Goal: Task Accomplishment & Management: Use online tool/utility

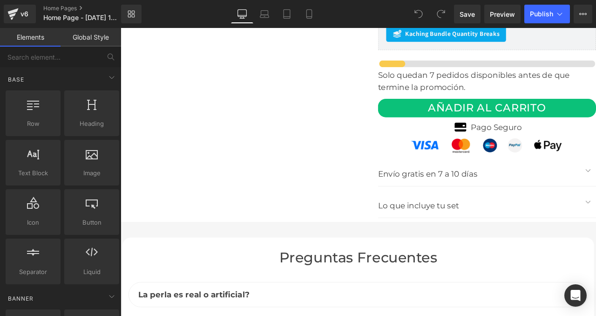
scroll to position [2978, 0]
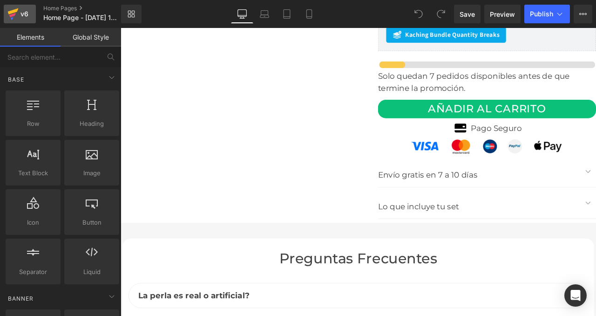
click at [15, 18] on icon at bounding box center [12, 13] width 11 height 23
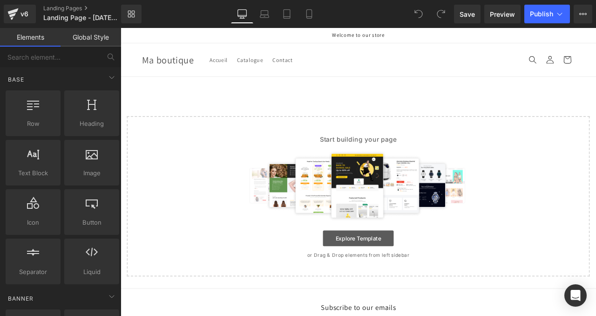
click at [391, 280] on link "Explore Template" at bounding box center [403, 277] width 84 height 19
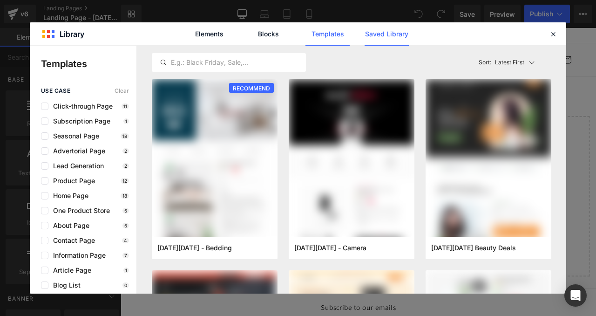
click at [375, 34] on link "Saved Library" at bounding box center [387, 33] width 44 height 23
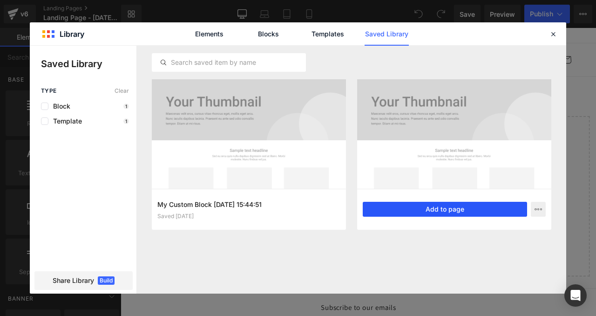
click at [420, 207] on button "Add to page" at bounding box center [445, 209] width 164 height 15
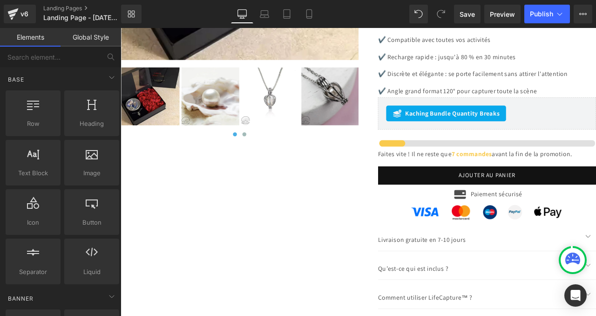
scroll to position [2734, 0]
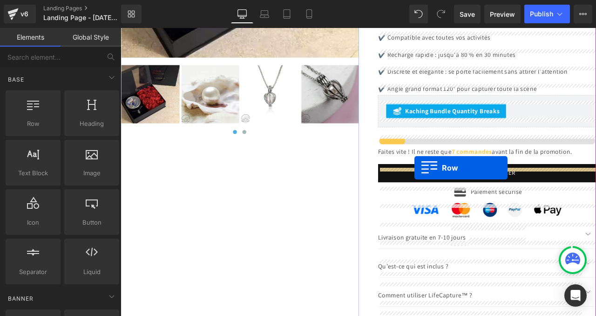
drag, startPoint x: 162, startPoint y: 139, endPoint x: 469, endPoint y: 193, distance: 312.2
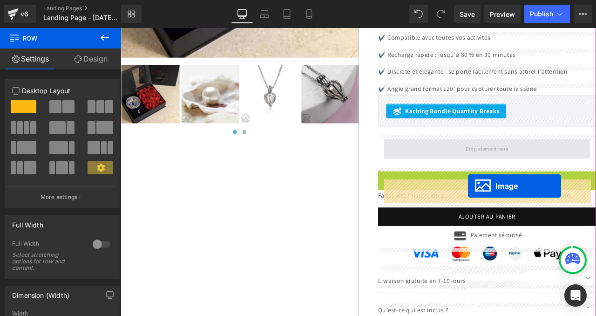
drag, startPoint x: 540, startPoint y: 251, endPoint x: 533, endPoint y: 215, distance: 36.7
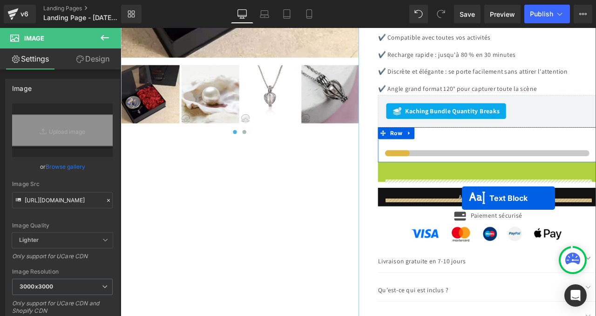
drag, startPoint x: 527, startPoint y: 241, endPoint x: 526, endPoint y: 229, distance: 12.2
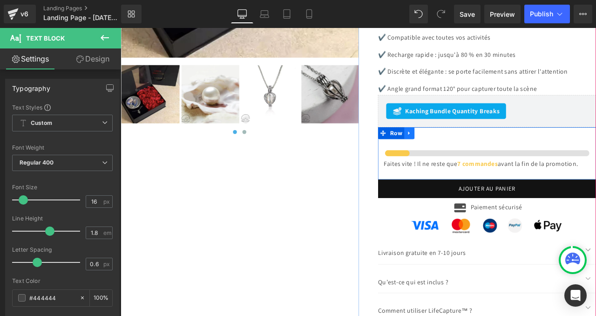
click at [463, 156] on icon at bounding box center [463, 152] width 7 height 7
click at [465, 156] on icon at bounding box center [463, 152] width 7 height 7
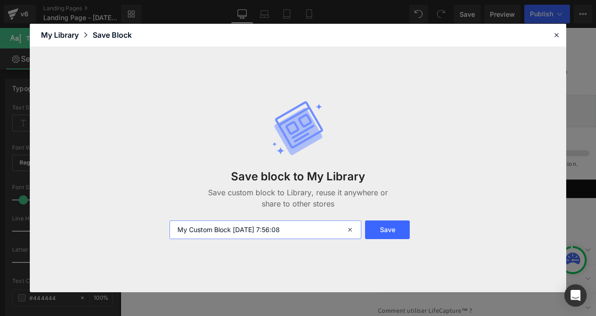
click at [279, 234] on input "My Custom Block 2025-09-25 7:56:08" at bounding box center [266, 229] width 192 height 19
type input "URGENCE"
click at [391, 231] on button "Save" at bounding box center [387, 229] width 45 height 19
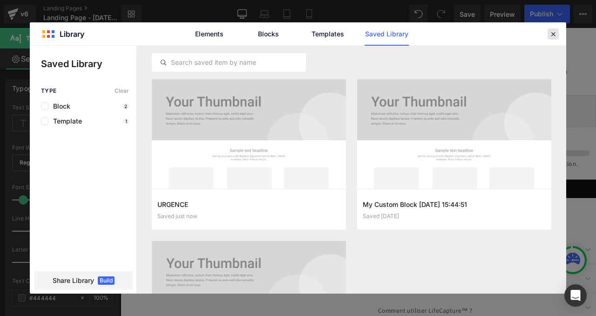
click at [552, 33] on icon at bounding box center [553, 34] width 8 height 8
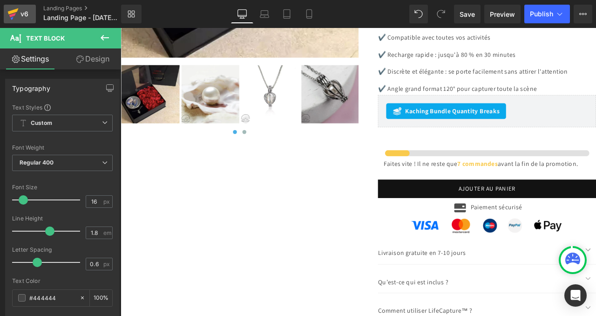
click at [25, 14] on div "v6" at bounding box center [25, 14] width 12 height 12
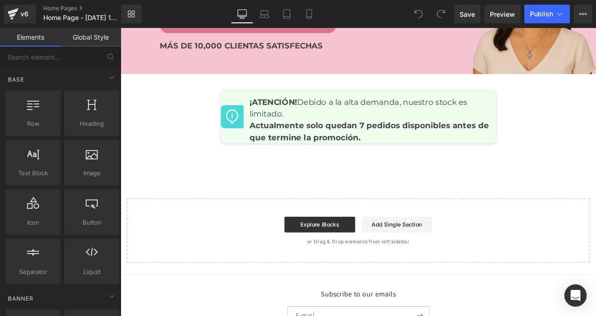
scroll to position [3653, 0]
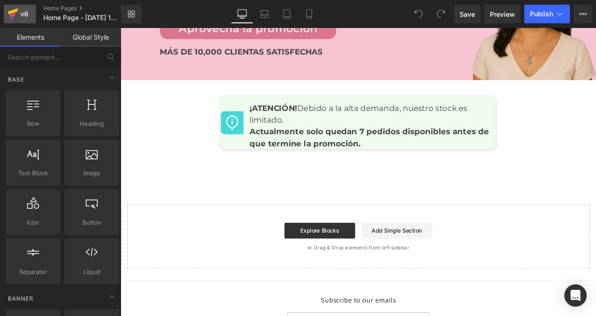
click at [26, 17] on div "v6" at bounding box center [25, 14] width 12 height 12
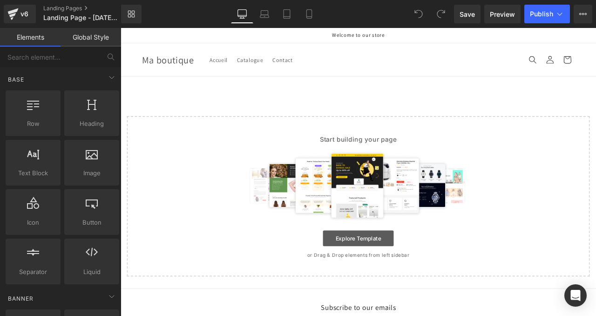
click at [416, 281] on link "Explore Template" at bounding box center [403, 277] width 84 height 19
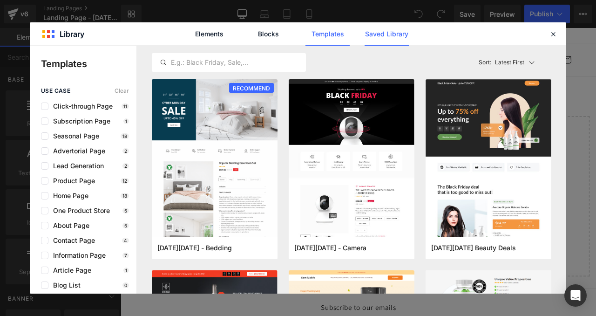
click at [376, 34] on link "Saved Library" at bounding box center [387, 33] width 44 height 23
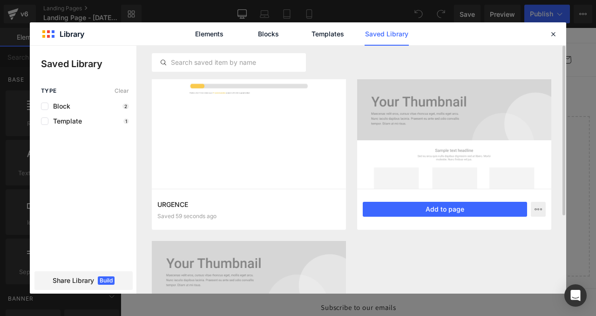
scroll to position [76, 0]
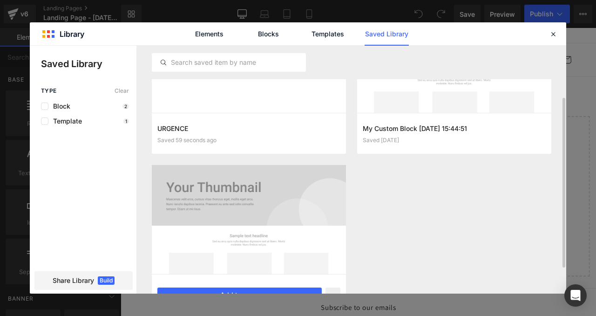
click at [266, 197] on div at bounding box center [249, 219] width 194 height 109
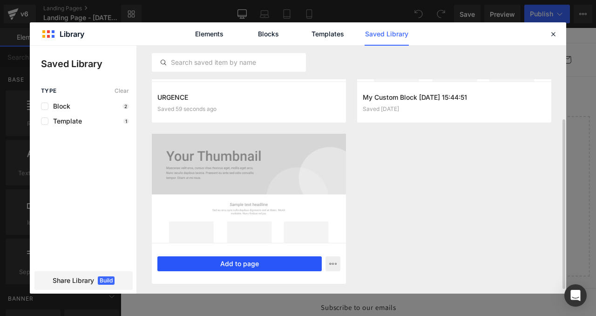
click at [238, 263] on button "Add to page" at bounding box center [239, 263] width 164 height 15
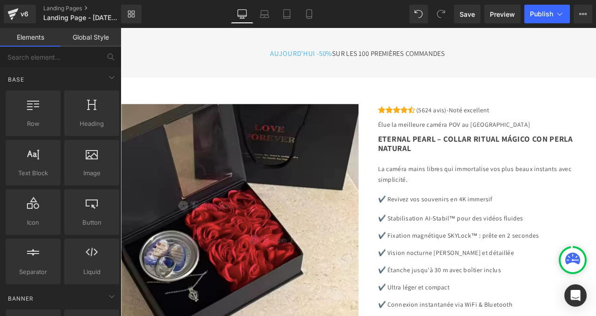
scroll to position [2725, 0]
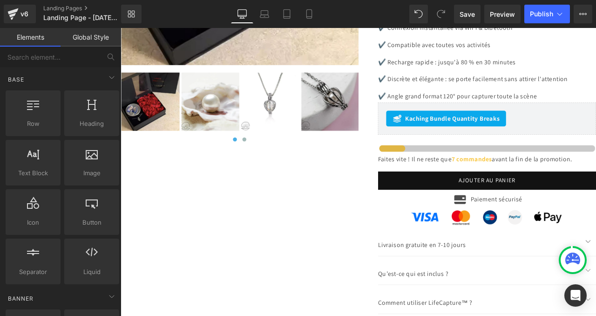
click at [441, 178] on img at bounding box center [555, 170] width 259 height 13
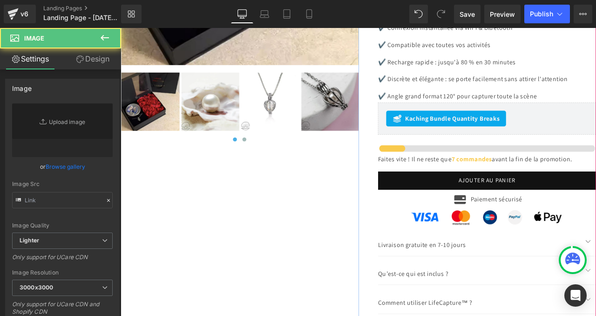
type input "[URL][DOMAIN_NAME]"
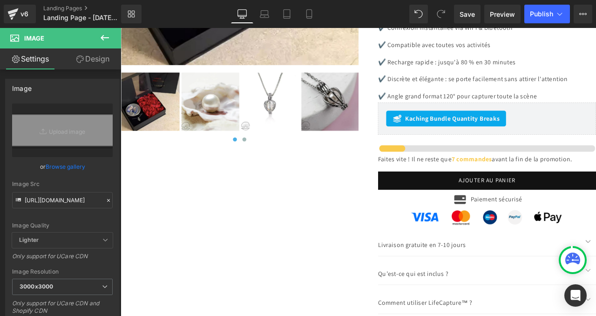
click at [113, 37] on button at bounding box center [105, 38] width 33 height 21
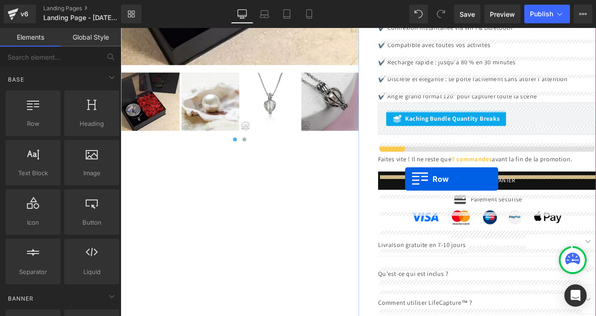
drag, startPoint x: 167, startPoint y: 148, endPoint x: 458, endPoint y: 206, distance: 297.0
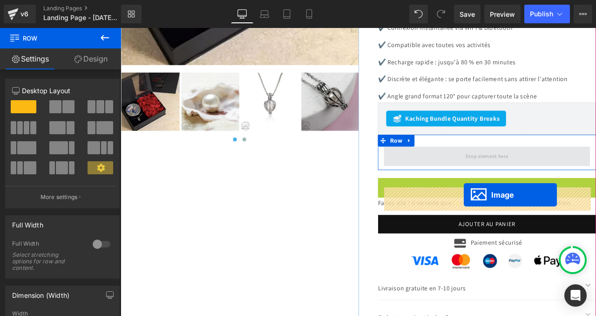
drag, startPoint x: 540, startPoint y: 261, endPoint x: 527, endPoint y: 226, distance: 37.7
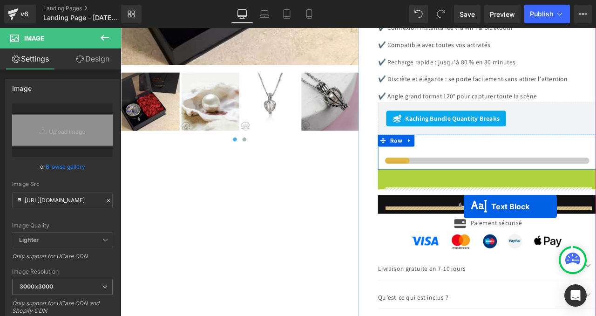
drag, startPoint x: 527, startPoint y: 250, endPoint x: 527, endPoint y: 239, distance: 11.2
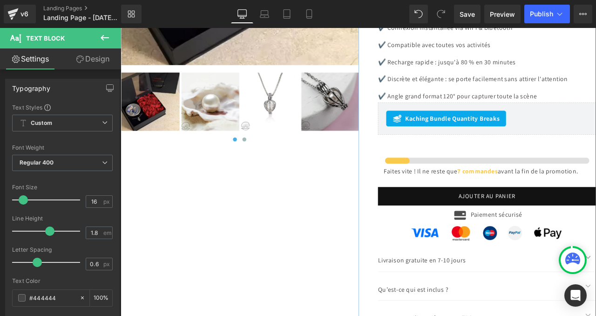
click at [412, 262] on div "Icon Icon Icon Icon Icon Icon List Hoz (5624 avis)-Noté excellent Text Block Ic…" at bounding box center [544, 118] width 282 height 672
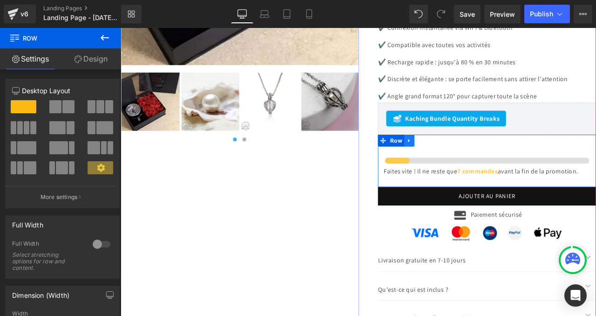
click at [463, 165] on icon at bounding box center [463, 161] width 7 height 7
click at [465, 165] on icon at bounding box center [463, 161] width 7 height 7
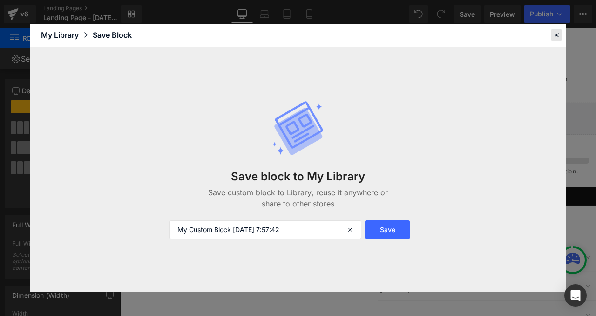
click at [558, 34] on icon at bounding box center [557, 35] width 8 height 8
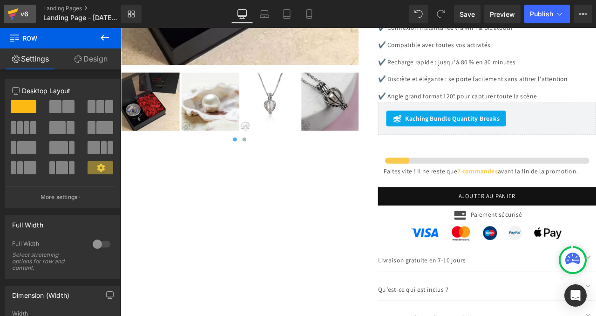
click at [26, 15] on div "v6" at bounding box center [25, 14] width 12 height 12
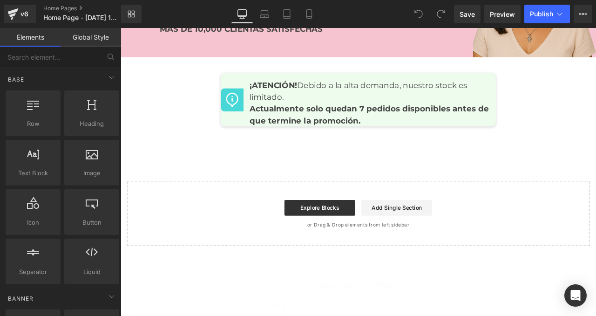
scroll to position [3701, 0]
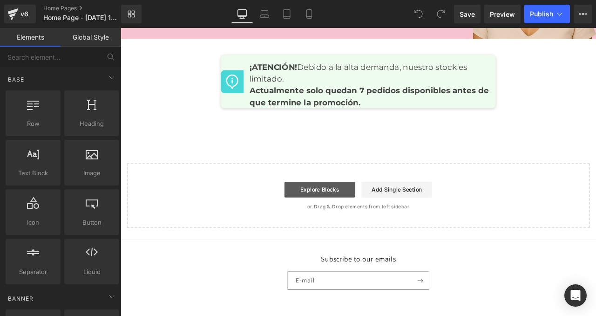
click at [370, 225] on link "Explore Blocks" at bounding box center [357, 219] width 84 height 19
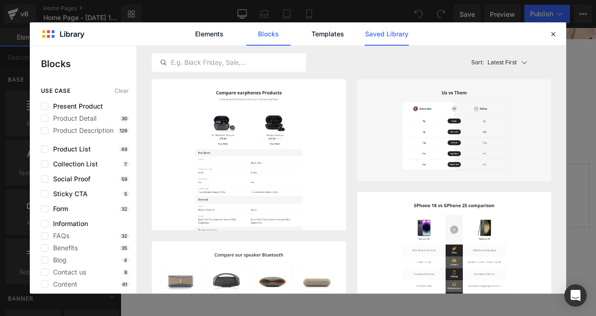
click at [378, 34] on link "Saved Library" at bounding box center [387, 33] width 44 height 23
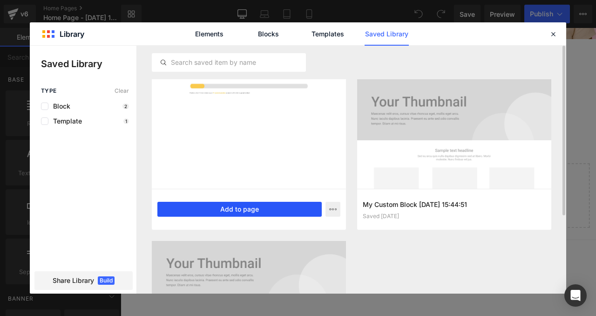
click at [250, 208] on button "Add to page" at bounding box center [239, 209] width 164 height 15
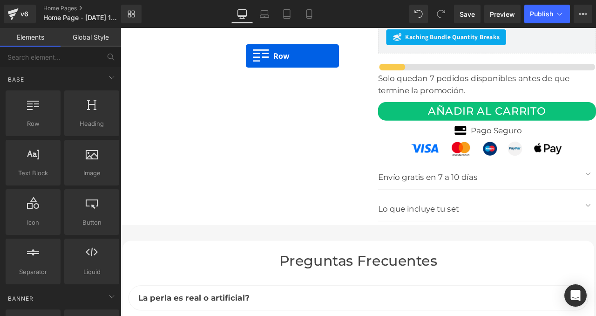
scroll to position [2929, 0]
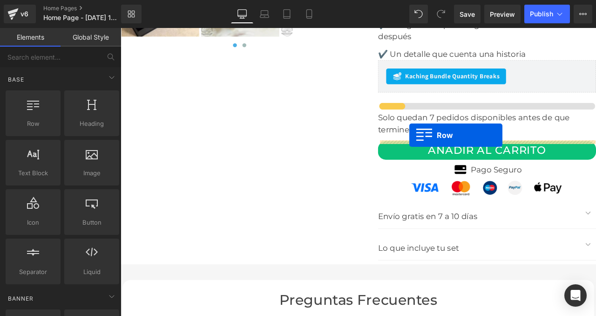
drag, startPoint x: 127, startPoint y: 130, endPoint x: 463, endPoint y: 155, distance: 336.8
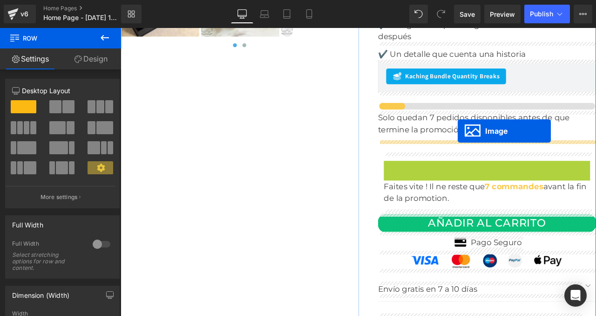
drag, startPoint x: 537, startPoint y: 189, endPoint x: 520, endPoint y: 152, distance: 40.4
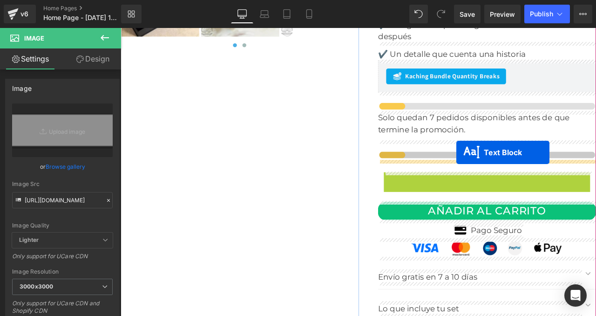
drag, startPoint x: 527, startPoint y: 211, endPoint x: 519, endPoint y: 175, distance: 37.0
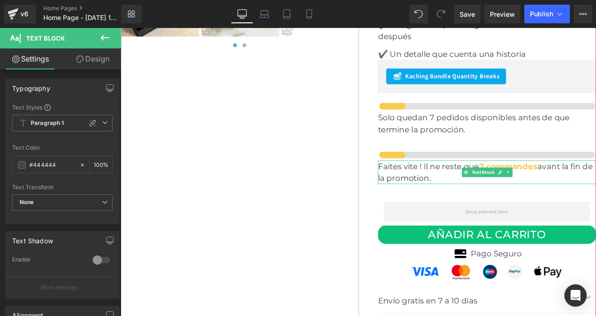
click at [582, 187] on font "7 commandes" at bounding box center [580, 191] width 69 height 11
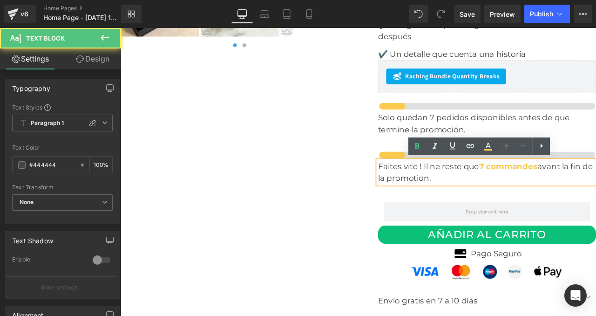
click at [558, 188] on font "7 commandes" at bounding box center [580, 191] width 69 height 11
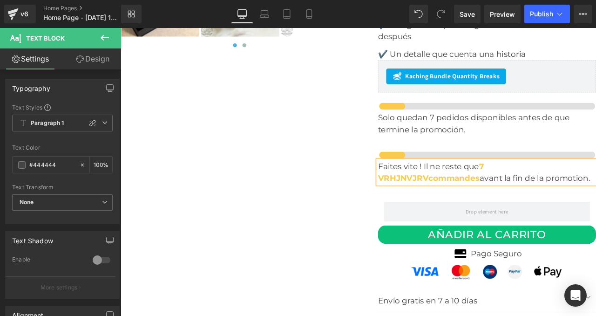
click at [486, 198] on p "Faites vite ! Il ne reste que 7 VRHJNVJRVcommandes avant la fin de la promotion." at bounding box center [555, 199] width 259 height 28
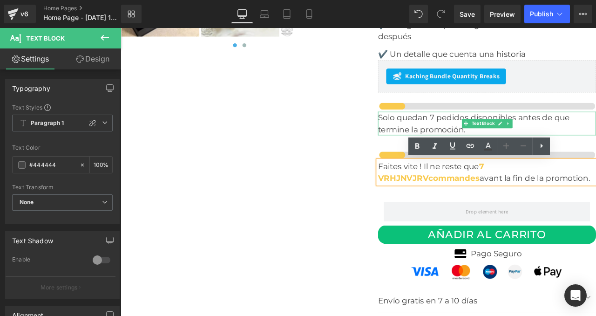
click at [476, 131] on p "Solo quedan 7 pedidos disponibles antes de que termine la promoción." at bounding box center [555, 141] width 259 height 28
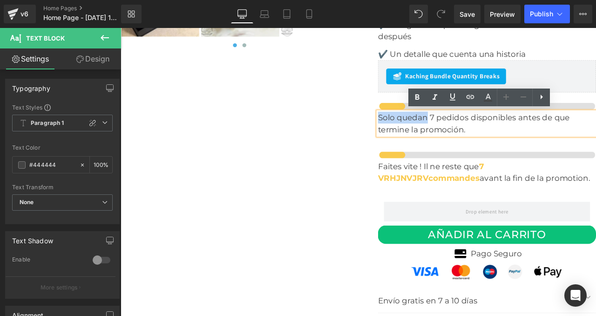
drag, startPoint x: 484, startPoint y: 133, endPoint x: 427, endPoint y: 134, distance: 56.4
click at [427, 134] on p "Solo quedan 7 pedidos disponibles antes de que termine la promoción." at bounding box center [555, 141] width 259 height 28
copy p "Solo quedan"
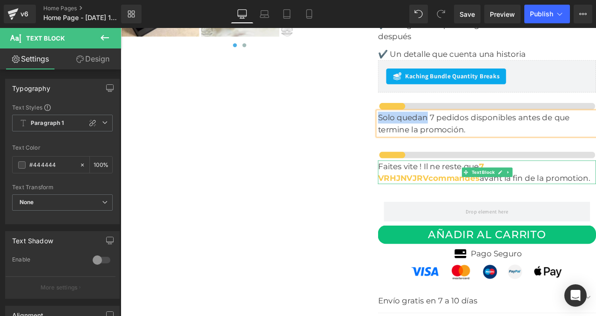
click at [537, 190] on font "Faites vite ! Il ne reste que" at bounding box center [486, 191] width 120 height 11
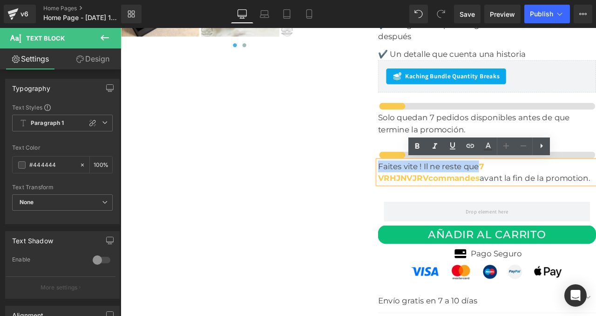
drag, startPoint x: 544, startPoint y: 191, endPoint x: 426, endPoint y: 194, distance: 117.5
click at [426, 194] on font "Faites vite ! Il ne reste que" at bounding box center [486, 191] width 120 height 11
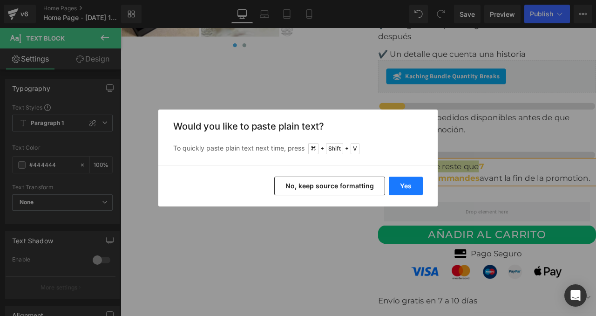
click at [410, 183] on button "Yes" at bounding box center [406, 186] width 34 height 19
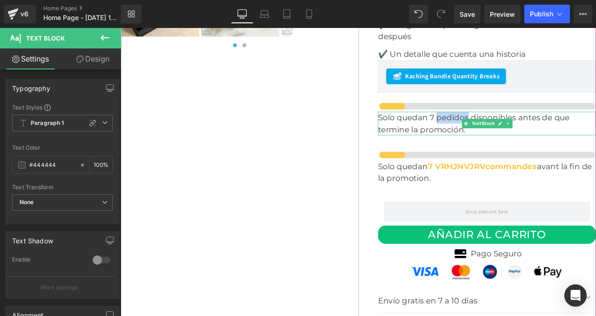
drag, startPoint x: 494, startPoint y: 133, endPoint x: 532, endPoint y: 133, distance: 37.7
click at [532, 133] on p "Solo quedan 7 pedidos disponibles antes de que termine la promoción." at bounding box center [555, 141] width 259 height 28
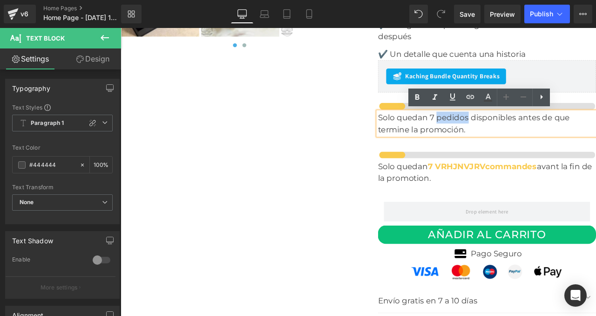
copy p "pedidos"
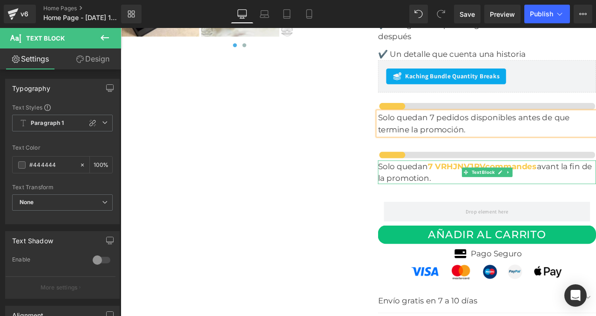
click at [487, 188] on font "7 VRHJNVJRVcommandes" at bounding box center [549, 191] width 129 height 11
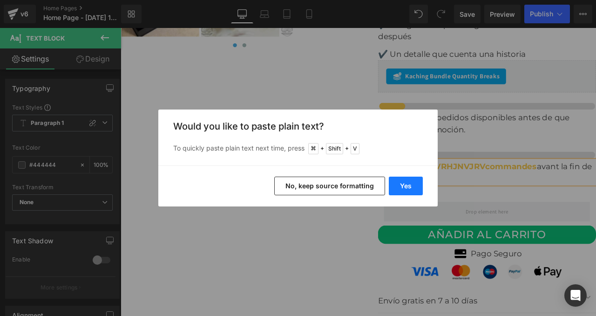
click at [412, 182] on button "Yes" at bounding box center [406, 186] width 34 height 19
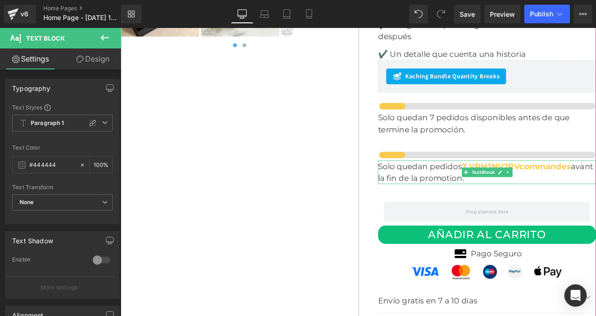
click at [534, 189] on font "7 VRHJNVJRVcommandes" at bounding box center [590, 191] width 129 height 11
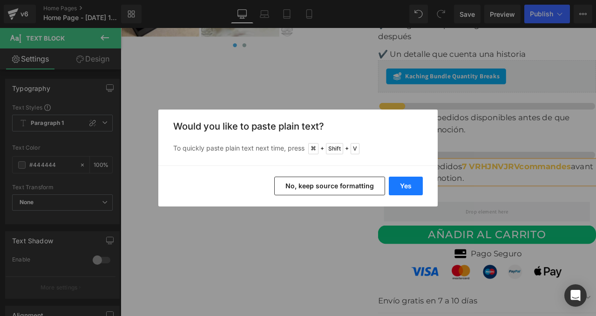
click at [402, 184] on button "Yes" at bounding box center [406, 186] width 34 height 19
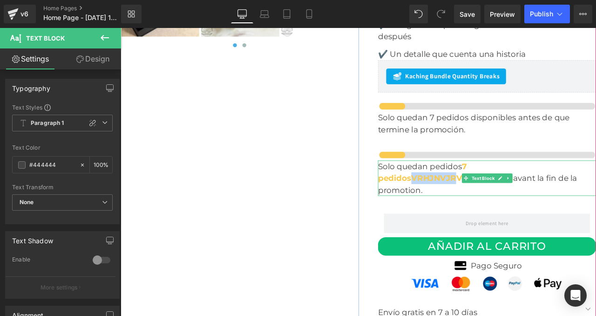
drag, startPoint x: 466, startPoint y: 205, endPoint x: 519, endPoint y: 205, distance: 52.6
click at [519, 205] on font "7 pedidosVRHJNVJRVcommandes" at bounding box center [506, 198] width 160 height 25
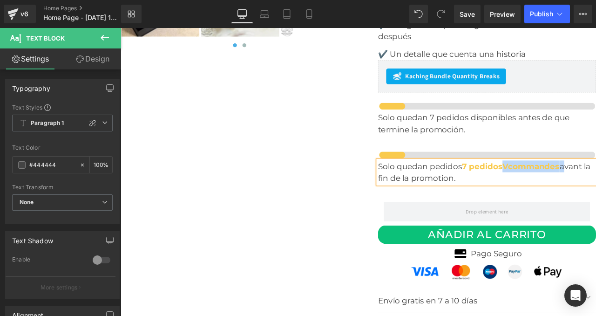
drag, startPoint x: 641, startPoint y: 190, endPoint x: 574, endPoint y: 193, distance: 66.2
click at [574, 193] on p "Solo quedan pedidos 7 pedidosVcommandes avant la fin de la promotion." at bounding box center [555, 199] width 259 height 28
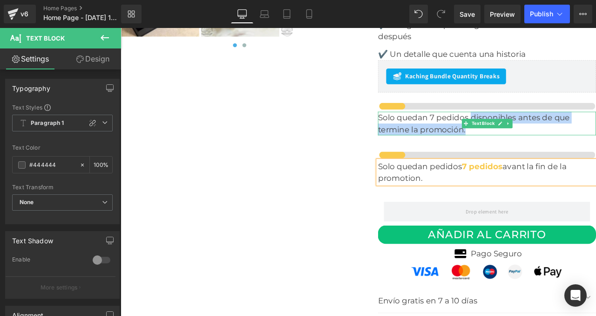
drag, startPoint x: 535, startPoint y: 131, endPoint x: 645, endPoint y: 143, distance: 110.6
click at [596, 143] on p "Solo quedan 7 pedidos disponibles antes de que termine la promoción." at bounding box center [555, 141] width 259 height 28
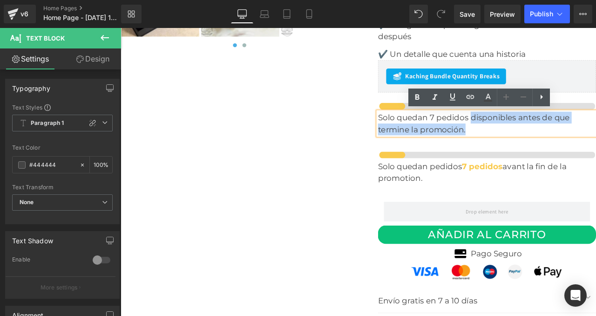
copy p "disponibles antes de que termine la promoción."
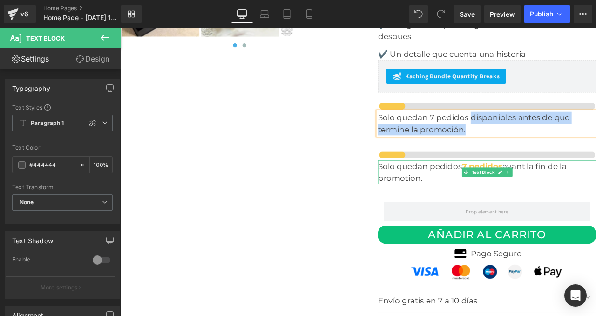
click at [596, 195] on font "avant la fin de la promotion." at bounding box center [538, 198] width 224 height 25
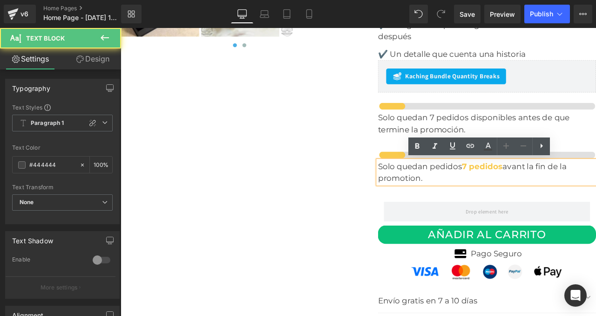
click at [573, 191] on font "avant la fin de la promotion." at bounding box center [538, 198] width 224 height 25
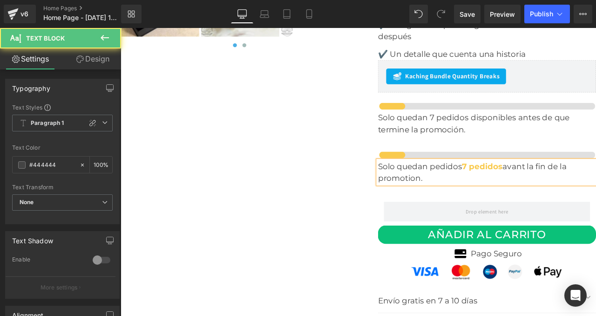
click at [580, 193] on font "avant la fin de la promotion." at bounding box center [538, 198] width 224 height 25
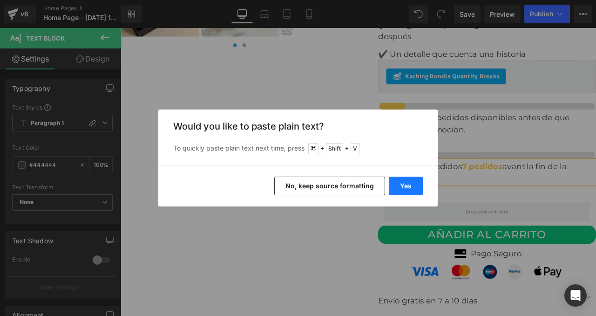
click at [419, 186] on button "Yes" at bounding box center [406, 186] width 34 height 19
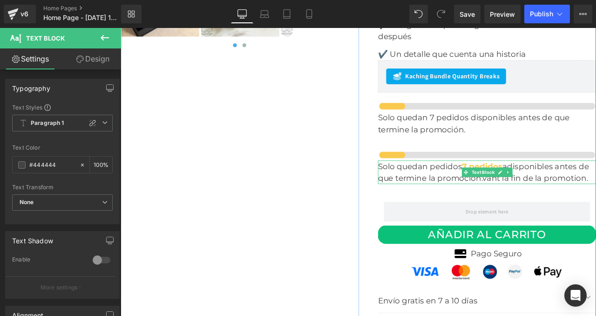
click at [581, 189] on font "adisponibles antes de que termine la promoción.vant la fin de la promotion." at bounding box center [551, 198] width 250 height 25
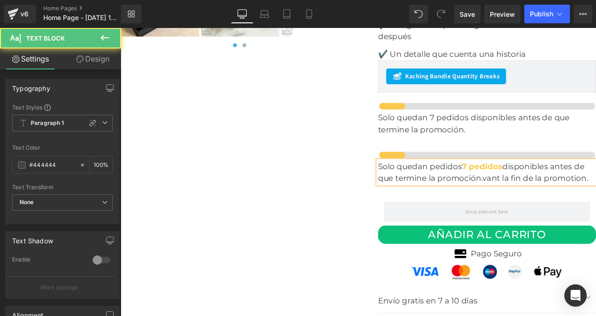
click at [472, 188] on font "Solo quedan pedidos" at bounding box center [476, 191] width 100 height 11
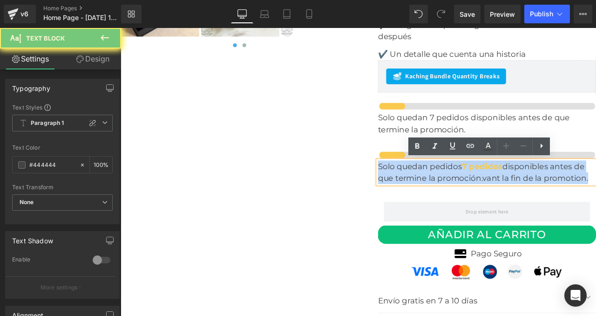
click at [472, 188] on font "Solo quedan pedidos" at bounding box center [476, 191] width 100 height 11
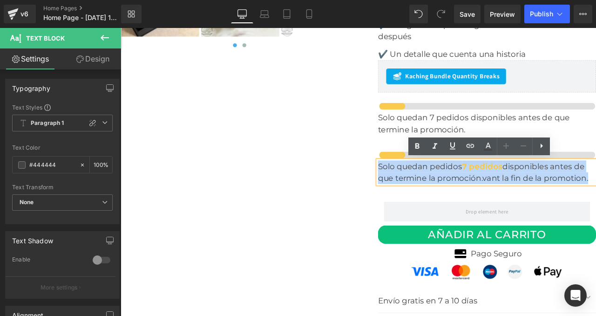
copy p "Solo quedan pedidos 7 pedidos disponibles antes de que termine la promoción.van…"
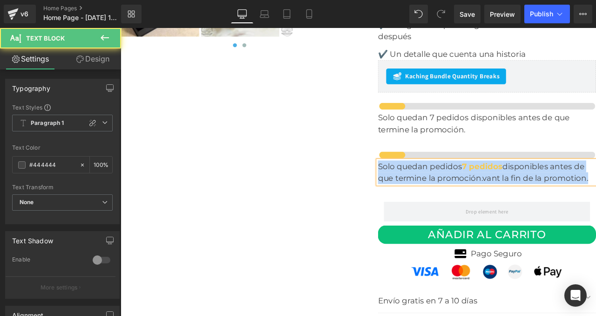
click at [498, 189] on font "Solo quedan pedidos" at bounding box center [476, 191] width 100 height 11
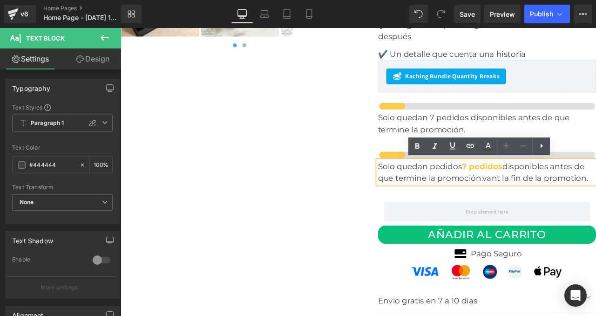
click at [495, 191] on font "Solo quedan pedidos" at bounding box center [476, 191] width 100 height 11
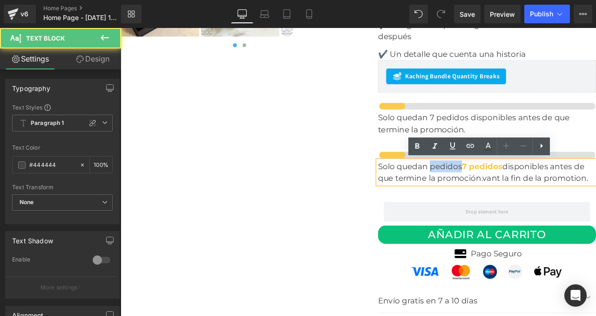
drag, startPoint x: 488, startPoint y: 191, endPoint x: 524, endPoint y: 194, distance: 35.5
click at [524, 194] on font "Solo quedan pedidos" at bounding box center [476, 191] width 100 height 11
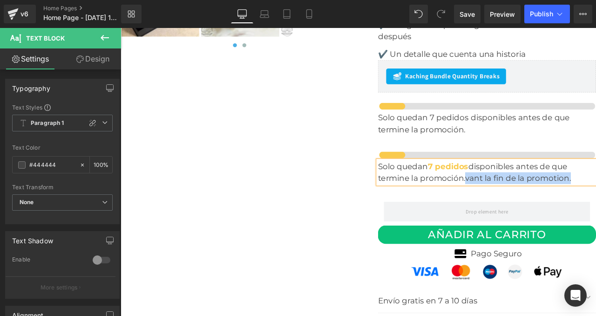
drag, startPoint x: 531, startPoint y: 207, endPoint x: 654, endPoint y: 199, distance: 123.2
click at [596, 199] on p "Solo quedan 7 pedidos disponibles antes de que termine la promoción.vant la fin…" at bounding box center [555, 199] width 259 height 28
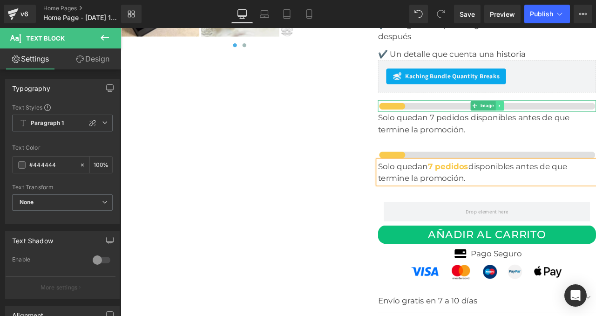
click at [573, 121] on link at bounding box center [570, 120] width 10 height 11
click at [575, 119] on icon at bounding box center [574, 120] width 5 height 6
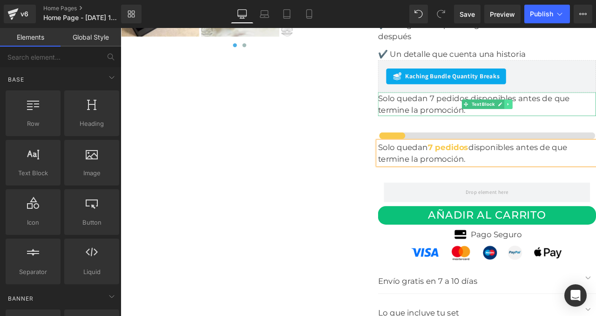
click at [580, 116] on icon at bounding box center [580, 119] width 5 height 6
click at [588, 116] on icon at bounding box center [584, 118] width 5 height 5
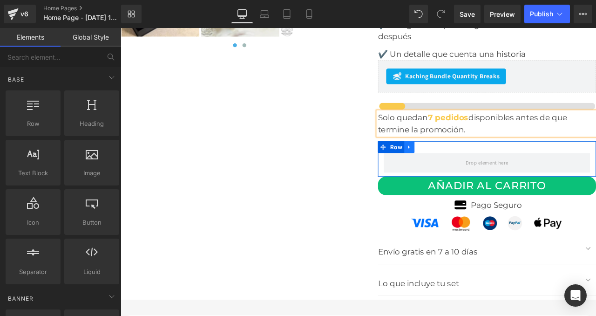
click at [465, 169] on icon at bounding box center [463, 168] width 7 height 7
click at [488, 168] on icon at bounding box center [487, 169] width 7 height 7
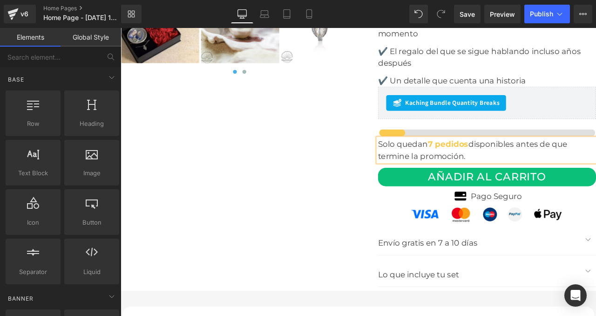
scroll to position [2869, 0]
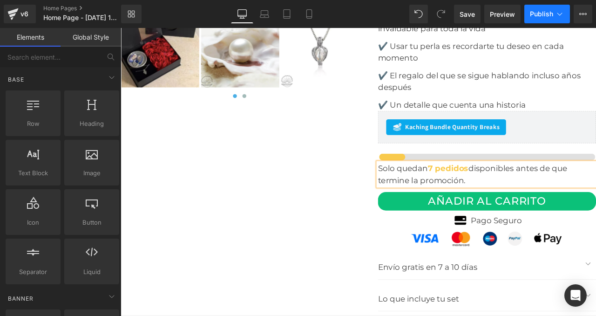
click at [550, 12] on span "Publish" at bounding box center [541, 13] width 23 height 7
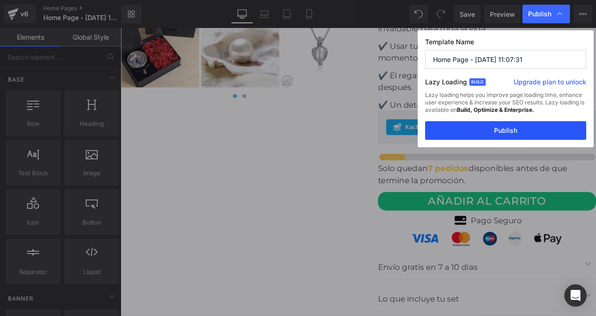
click at [510, 130] on button "Publish" at bounding box center [505, 130] width 161 height 19
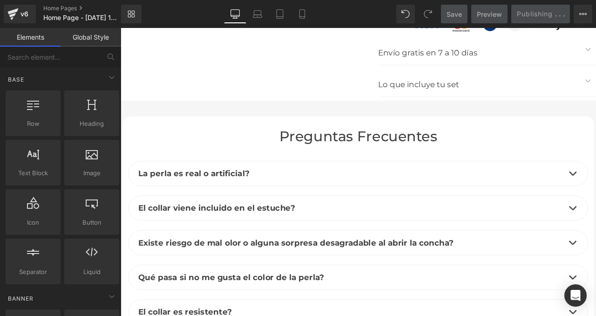
scroll to position [3125, 0]
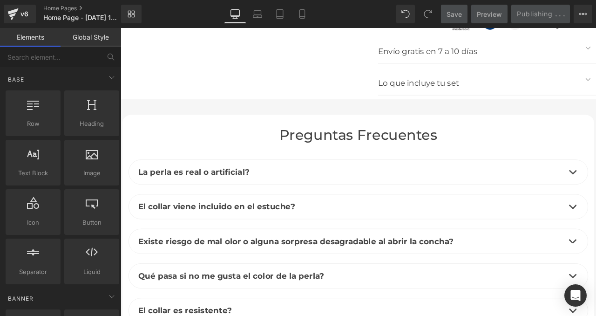
click at [490, 88] on p "Lo que incluye tu set" at bounding box center [546, 92] width 240 height 15
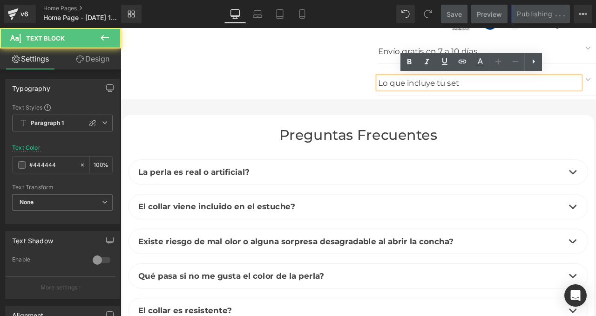
click at [593, 96] on p "Lo que incluye tu set" at bounding box center [546, 92] width 240 height 15
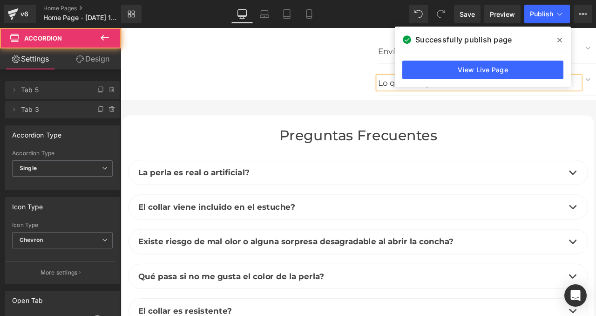
click at [558, 41] on icon at bounding box center [560, 39] width 5 height 7
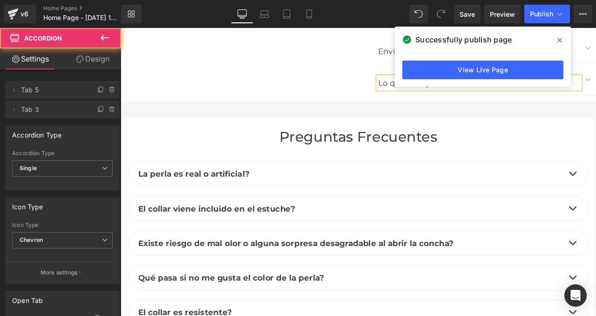
click at [596, 43] on div "Envío gratis en 7 a 10 [PERSON_NAME] Text Block" at bounding box center [555, 51] width 259 height 37
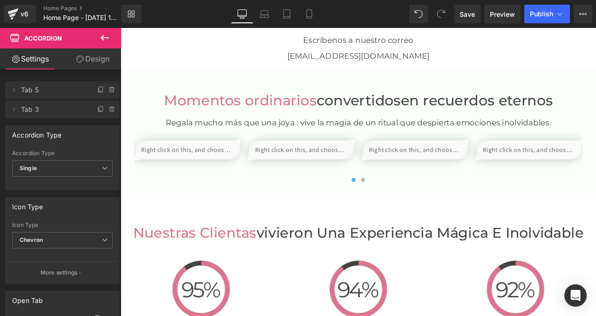
scroll to position [1626, 0]
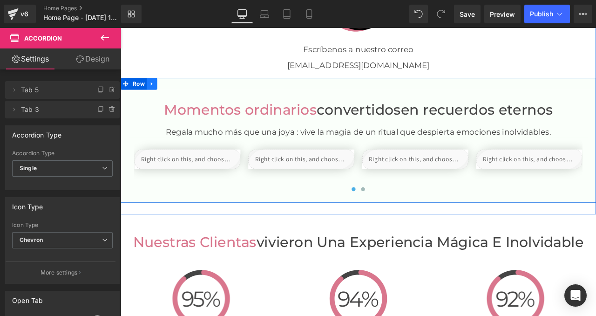
click at [158, 93] on icon at bounding box center [158, 93] width 7 height 7
click at [144, 93] on span "Row" at bounding box center [142, 94] width 19 height 14
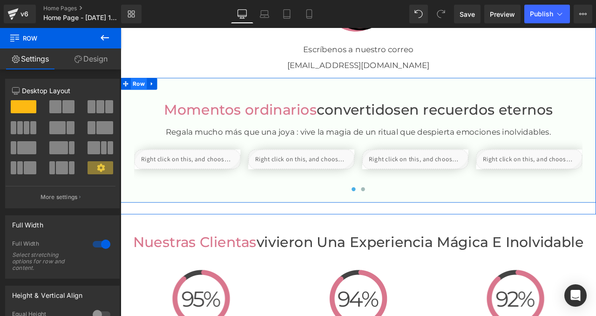
click at [138, 93] on span "Row" at bounding box center [142, 94] width 19 height 14
click at [142, 96] on span "Row" at bounding box center [142, 94] width 19 height 14
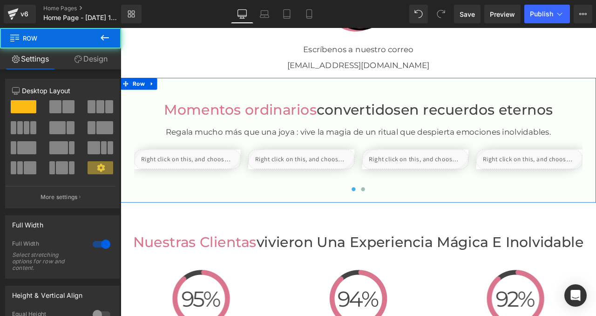
click at [89, 59] on link "Design" at bounding box center [91, 58] width 61 height 21
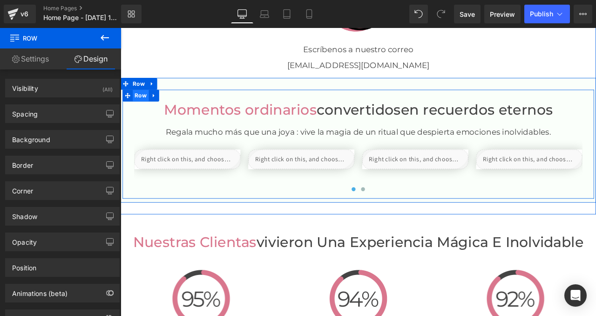
click at [144, 109] on span "Row" at bounding box center [144, 108] width 19 height 14
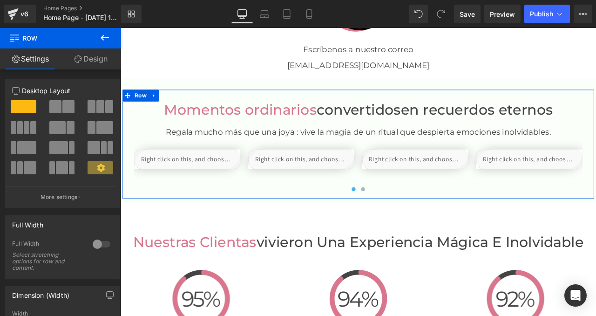
click at [92, 61] on link "Design" at bounding box center [91, 58] width 61 height 21
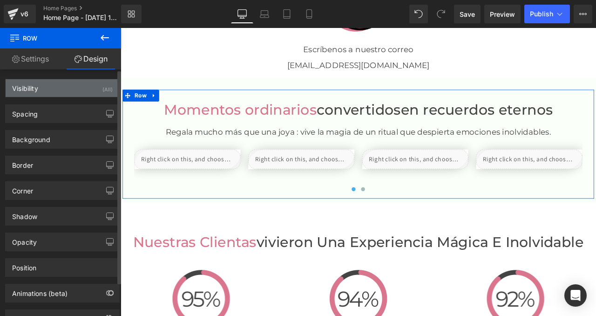
click at [94, 89] on div "Visibility (All)" at bounding box center [63, 88] width 114 height 18
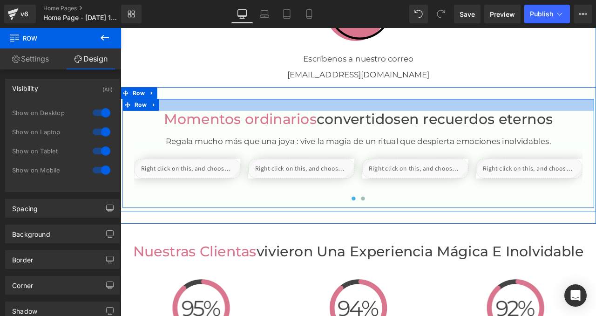
scroll to position [1603, 0]
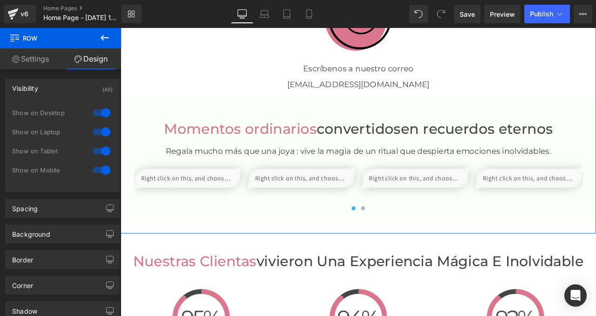
click at [144, 265] on div "Necesitas ayuda? Heading Image Escríbenos a nuestro correo Text Block [EMAIL_AD…" at bounding box center [403, 107] width 564 height 330
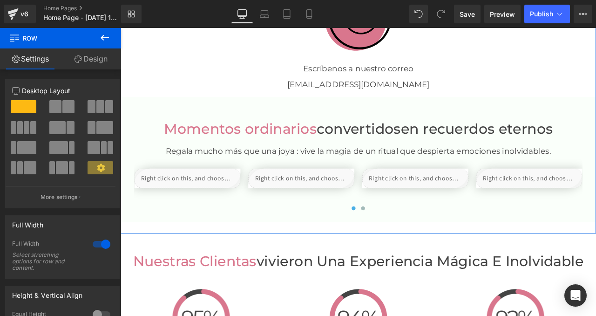
click at [92, 66] on link "Design" at bounding box center [91, 58] width 61 height 21
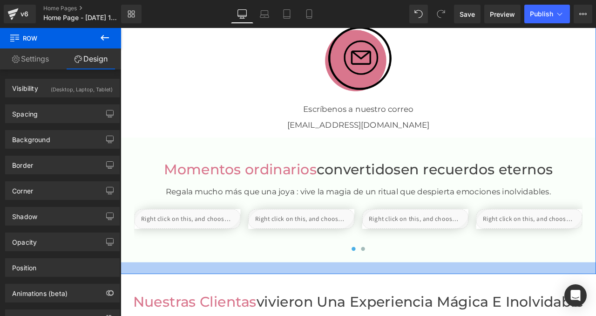
scroll to position [1552, 0]
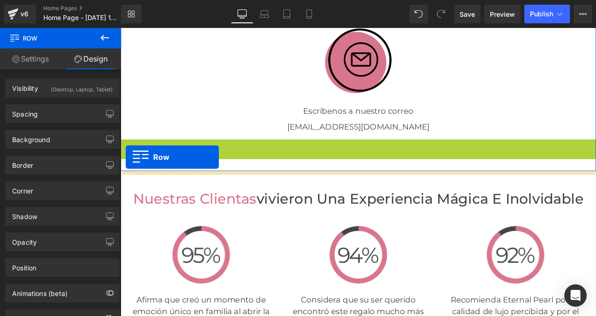
drag, startPoint x: 127, startPoint y: 169, endPoint x: 127, endPoint y: 181, distance: 12.1
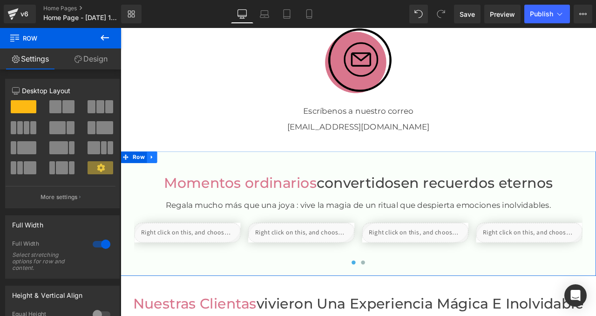
click at [160, 180] on icon at bounding box center [158, 181] width 7 height 7
click at [140, 180] on span "Row" at bounding box center [142, 182] width 19 height 14
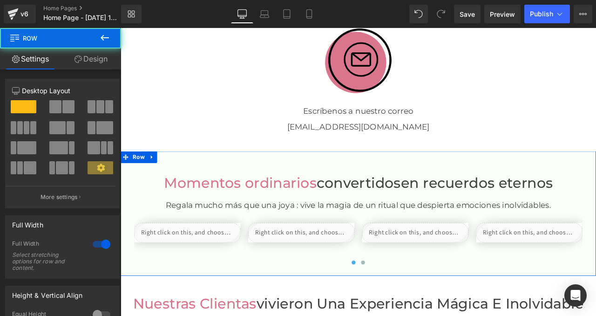
click at [96, 64] on link "Design" at bounding box center [91, 58] width 61 height 21
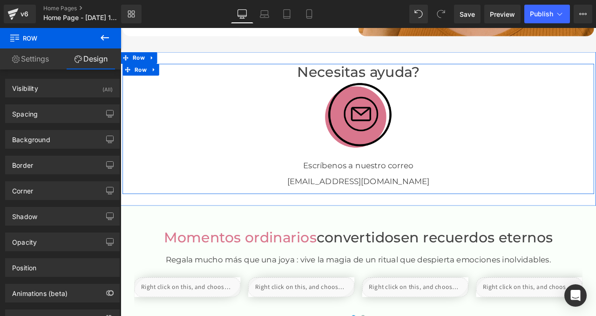
scroll to position [1483, 0]
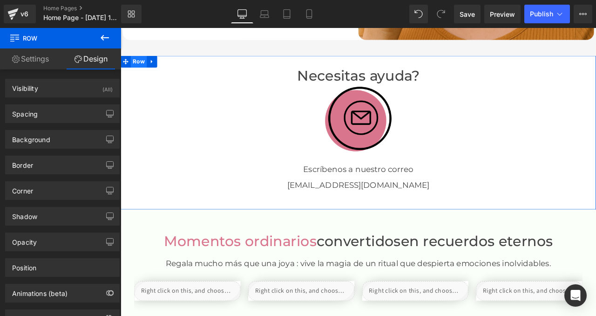
click at [144, 69] on span "Row" at bounding box center [142, 68] width 19 height 14
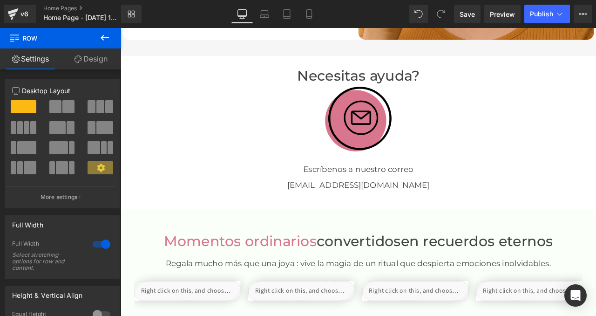
click at [103, 38] on icon at bounding box center [104, 37] width 11 height 11
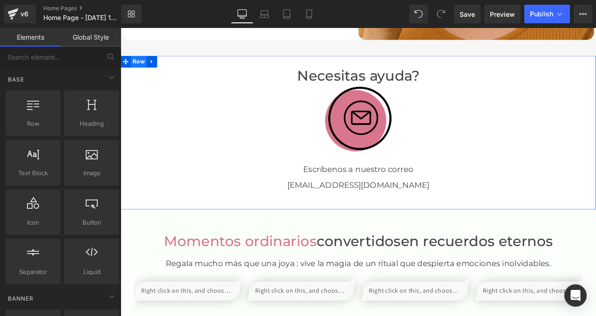
click at [139, 68] on span "Row" at bounding box center [142, 68] width 19 height 14
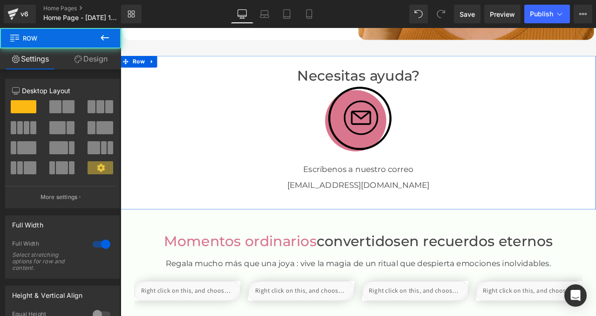
click at [103, 58] on link "Design" at bounding box center [91, 58] width 61 height 21
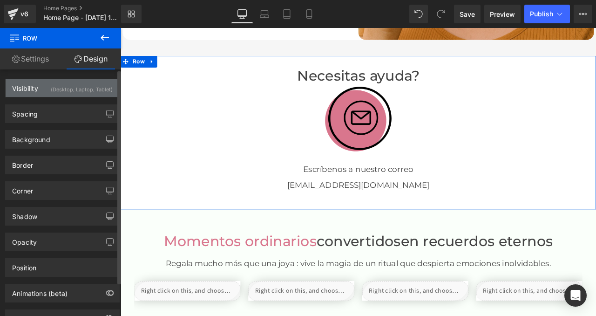
click at [98, 87] on div "(Desktop, Laptop, Tablet)" at bounding box center [82, 86] width 62 height 15
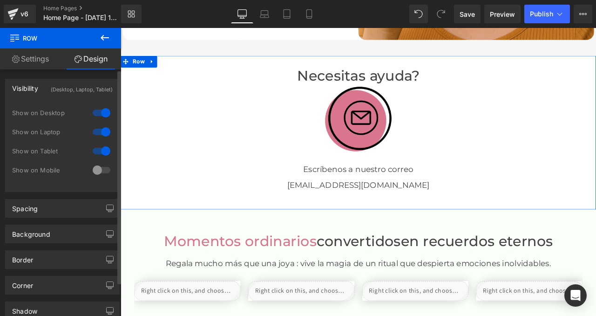
click at [96, 171] on div at bounding box center [101, 170] width 22 height 15
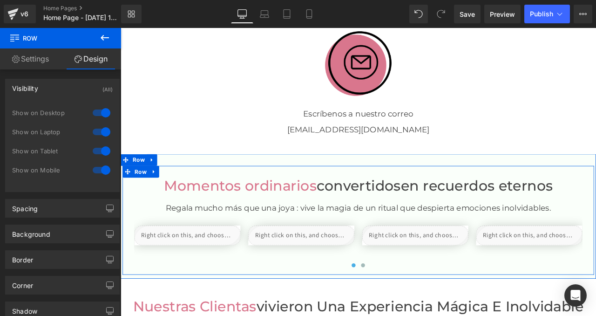
scroll to position [1552, 0]
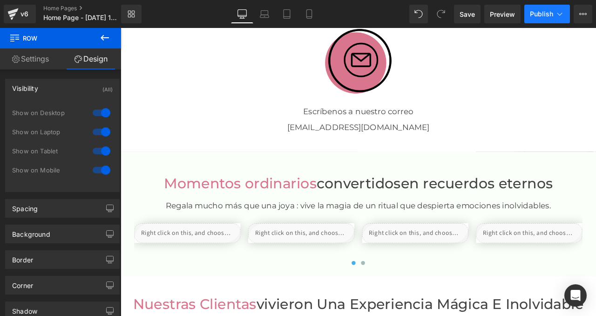
click at [548, 18] on button "Publish" at bounding box center [548, 14] width 46 height 19
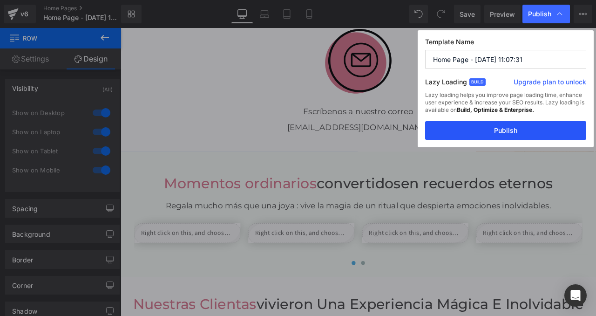
click at [508, 121] on button "Publish" at bounding box center [505, 130] width 161 height 19
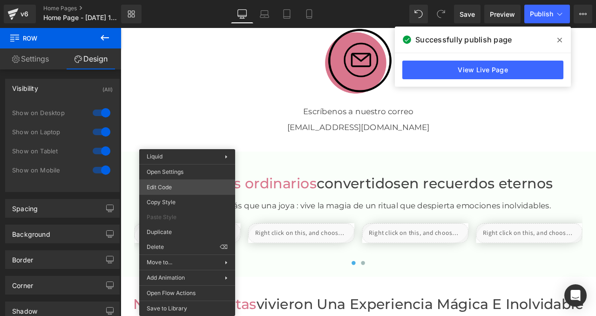
click at [176, 0] on div "Row You are previewing how the will restyle your page. You can not edit Element…" at bounding box center [298, 0] width 596 height 0
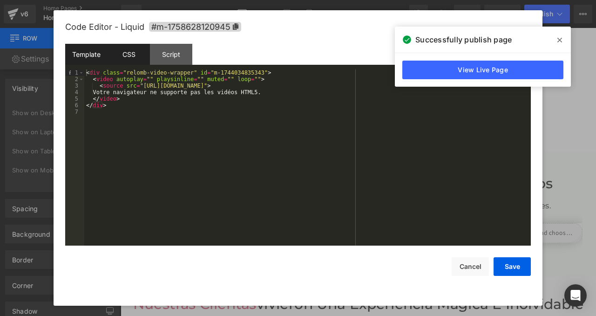
click at [125, 53] on div "CSS" at bounding box center [129, 54] width 42 height 21
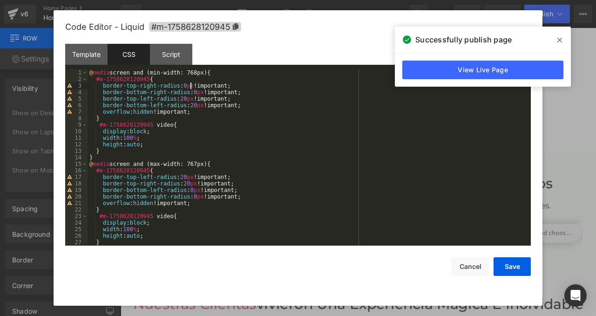
click at [190, 87] on div "@ media screen and (min-width: 768px) { #m-1758628120945 { border-top-right-rad…" at bounding box center [308, 163] width 440 height 189
click at [188, 85] on div "@ media screen and (min-width: 768px) { #m-1758628120945 { border-top-right-rad…" at bounding box center [308, 163] width 440 height 189
click at [198, 93] on div "@ media screen and (min-width: 768px) { #m-1758628120945 { border-top-right-rad…" at bounding box center [308, 163] width 440 height 189
click at [195, 191] on div "@ media screen and (min-width: 768px) { #m-1758628120945 { border-top-right-rad…" at bounding box center [308, 163] width 440 height 189
click at [218, 197] on div "@ media screen and (min-width: 768px) { #m-1758628120945 { border-top-right-rad…" at bounding box center [308, 163] width 440 height 189
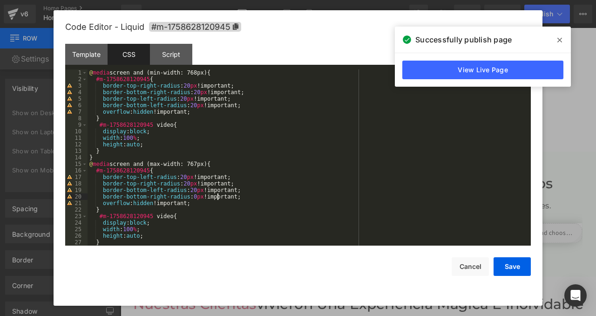
click at [198, 193] on div "@ media screen and (min-width: 768px) { #m-1758628120945 { border-top-right-rad…" at bounding box center [308, 163] width 440 height 189
click at [219, 198] on div "@ media screen and (min-width: 768px) { #m-1758628120945 { border-top-right-rad…" at bounding box center [308, 163] width 440 height 189
click at [200, 195] on div "@ media screen and (min-width: 768px) { #m-1758628120945 { border-top-right-rad…" at bounding box center [308, 163] width 440 height 189
click at [198, 192] on div "@ media screen and (min-width: 768px) { #m-1758628120945 { border-top-right-rad…" at bounding box center [308, 163] width 440 height 189
click at [183, 196] on div "@ media screen and (min-width: 768px) { #m-1758628120945 { border-top-right-rad…" at bounding box center [308, 163] width 440 height 189
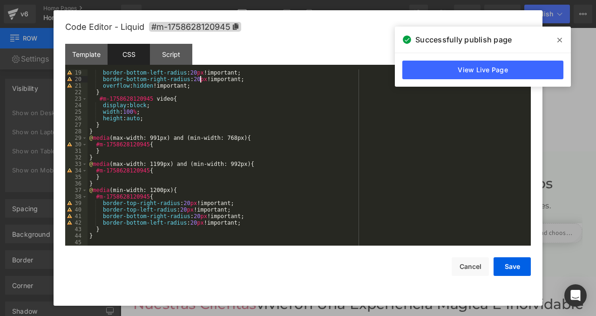
scroll to position [117, 0]
click at [499, 271] on button "Save" at bounding box center [512, 266] width 37 height 19
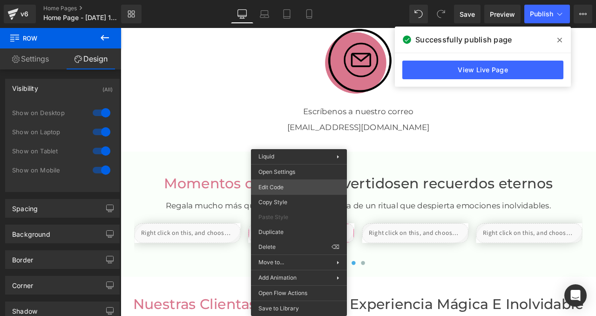
click at [279, 0] on div "Row You are previewing how the will restyle your page. You can not edit Element…" at bounding box center [298, 0] width 596 height 0
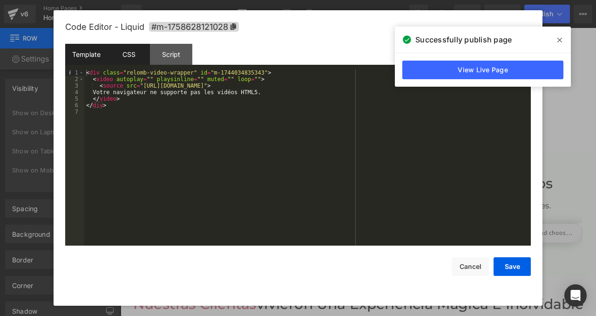
click at [126, 54] on div "CSS" at bounding box center [129, 54] width 42 height 21
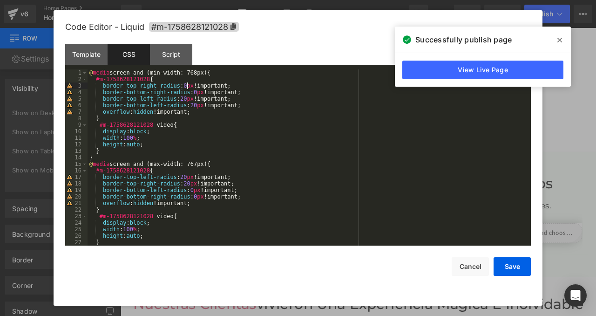
click at [188, 84] on div "@ media screen and (min-width: 768px) { #m-1758628121028 { border-top-right-rad…" at bounding box center [308, 163] width 440 height 189
click at [198, 90] on div "@ media screen and (min-width: 768px) { #m-1758628121028 { border-top-right-rad…" at bounding box center [308, 163] width 440 height 189
click at [194, 190] on div "@ media screen and (min-width: 768px) { #m-1758628121028 { border-top-right-rad…" at bounding box center [308, 163] width 440 height 189
click at [203, 193] on div "@ media screen and (min-width: 768px) { #m-1758628121028 { border-top-right-rad…" at bounding box center [308, 163] width 440 height 189
click at [198, 193] on div "@ media screen and (min-width: 768px) { #m-1758628121028 { border-top-right-rad…" at bounding box center [308, 163] width 440 height 189
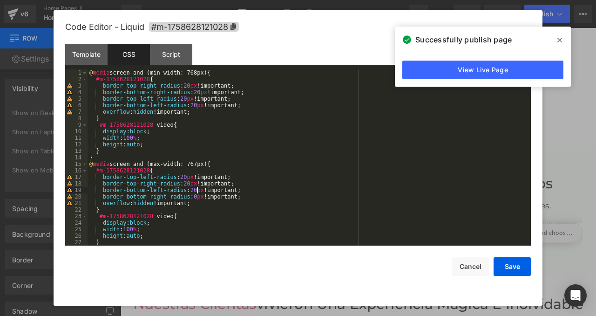
click at [178, 196] on div "@ media screen and (min-width: 768px) { #m-1758628121028 { border-top-right-rad…" at bounding box center [308, 163] width 440 height 189
click at [198, 193] on div "@ media screen and (min-width: 768px) { #m-1758628121028 { border-top-right-rad…" at bounding box center [308, 163] width 440 height 189
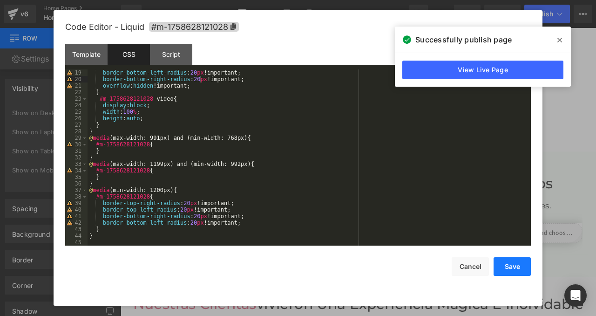
click at [506, 262] on button "Save" at bounding box center [512, 266] width 37 height 19
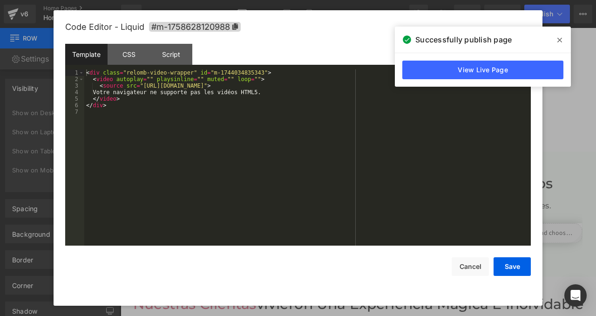
click at [390, 0] on div "Row You are previewing how the will restyle your page. You can not edit Element…" at bounding box center [298, 0] width 596 height 0
click at [130, 53] on div "CSS" at bounding box center [129, 54] width 42 height 21
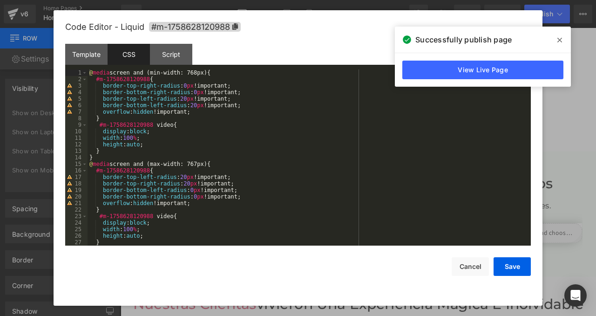
click at [188, 82] on div "@ media screen and (min-width: 768px) { #m-1758628120988 { border-top-right-rad…" at bounding box center [308, 163] width 440 height 189
click at [187, 88] on div "@ media screen and (min-width: 768px) { #m-1758628120988 { border-top-right-rad…" at bounding box center [308, 163] width 440 height 189
click at [198, 91] on div "@ media screen and (min-width: 768px) { #m-1758628120988 { border-top-right-rad…" at bounding box center [308, 163] width 440 height 189
click at [194, 190] on div "@ media screen and (min-width: 768px) { #m-1758628120988 { border-top-right-rad…" at bounding box center [308, 163] width 440 height 189
click at [197, 196] on div "@ media screen and (min-width: 768px) { #m-1758628120988 { border-top-right-rad…" at bounding box center [308, 163] width 440 height 189
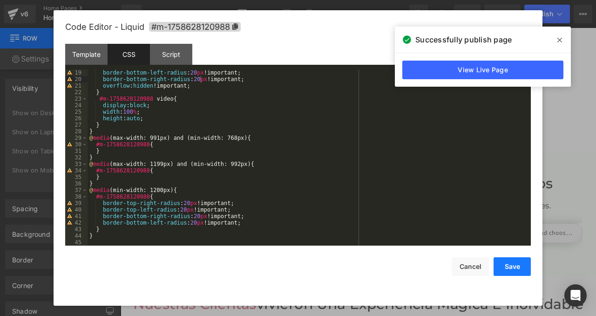
click at [511, 262] on button "Save" at bounding box center [512, 266] width 37 height 19
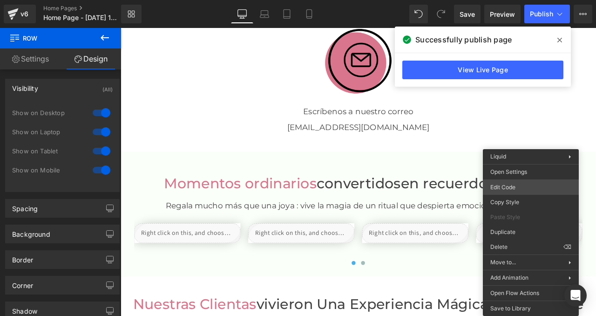
click at [506, 0] on div "Row You are previewing how the will restyle your page. You can not edit Element…" at bounding box center [298, 0] width 596 height 0
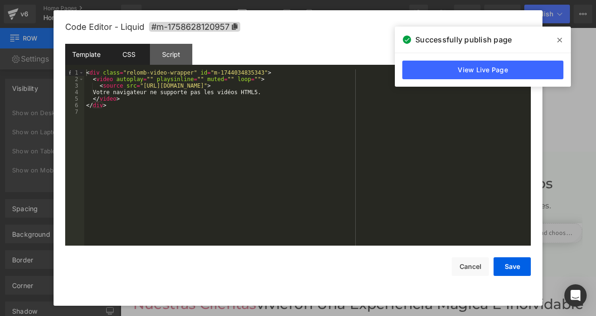
click at [127, 55] on div "CSS" at bounding box center [129, 54] width 42 height 21
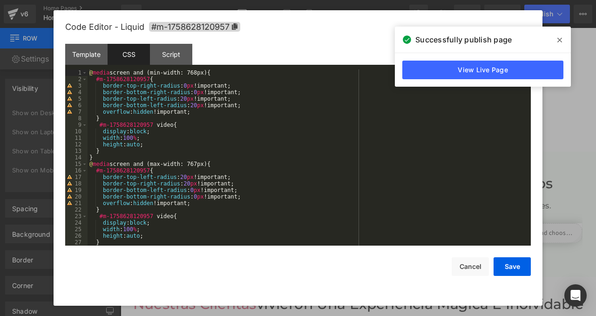
click at [188, 82] on div "@ media screen and (min-width: 768px) { #m-1758628120957 { border-top-right-rad…" at bounding box center [308, 163] width 440 height 189
click at [188, 87] on div "@ media screen and (min-width: 768px) { #m-1758628120957 { border-top-right-rad…" at bounding box center [308, 163] width 440 height 189
click at [197, 92] on div "@ media screen and (min-width: 768px) { #m-1758628120957 { border-top-right-rad…" at bounding box center [308, 163] width 440 height 189
click at [194, 190] on div "@ media screen and (min-width: 768px) { #m-1758628120957 { border-top-right-rad…" at bounding box center [308, 163] width 440 height 189
click at [198, 198] on div "@ media screen and (min-width: 768px) { #m-1758628120957 { border-top-right-rad…" at bounding box center [308, 163] width 440 height 189
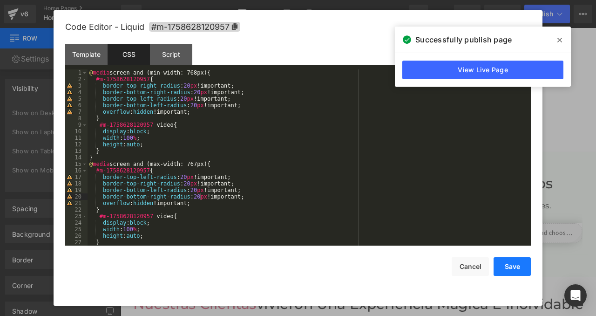
click at [515, 267] on button "Save" at bounding box center [512, 266] width 37 height 19
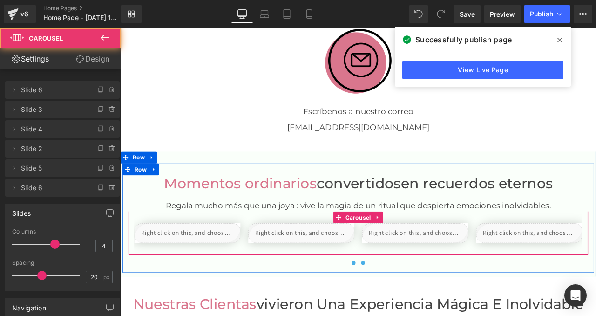
click at [406, 305] on span at bounding box center [408, 306] width 5 height 5
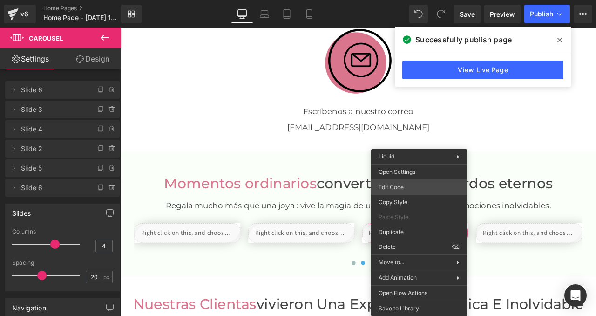
click at [391, 0] on div "Row You are previewing how the will restyle your page. You can not edit Element…" at bounding box center [298, 0] width 596 height 0
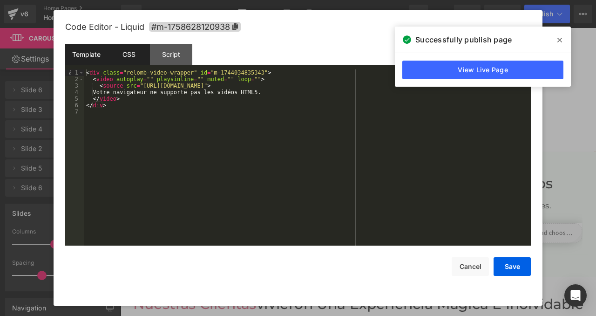
click at [121, 51] on div "CSS" at bounding box center [129, 54] width 42 height 21
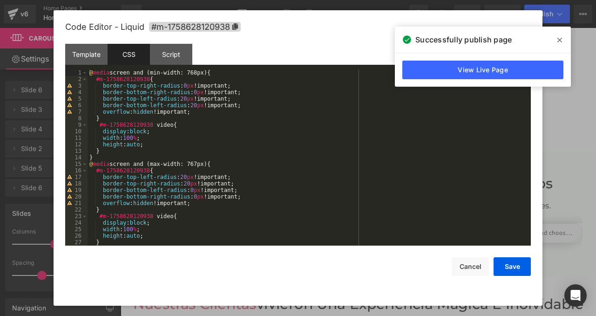
click at [188, 84] on div "@ media screen and (min-width: 768px) { #m-1758628120938 { border-top-right-rad…" at bounding box center [308, 163] width 440 height 189
click at [198, 92] on div "@ media screen and (min-width: 768px) { #m-1758628120938 { border-top-right-rad…" at bounding box center [308, 163] width 440 height 189
click at [195, 189] on div "@ media screen and (min-width: 768px) { #m-1758628120938 { border-top-right-rad…" at bounding box center [308, 163] width 440 height 189
click at [198, 198] on div "@ media screen and (min-width: 768px) { #m-1758628120938 { border-top-right-rad…" at bounding box center [308, 163] width 440 height 189
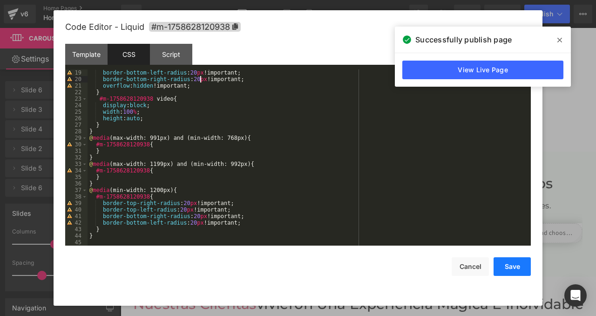
click at [506, 267] on button "Save" at bounding box center [512, 266] width 37 height 19
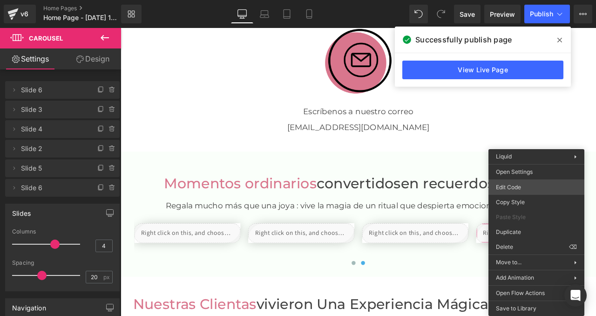
click at [507, 0] on div "Row You are previewing how the will restyle your page. You can not edit Element…" at bounding box center [298, 0] width 596 height 0
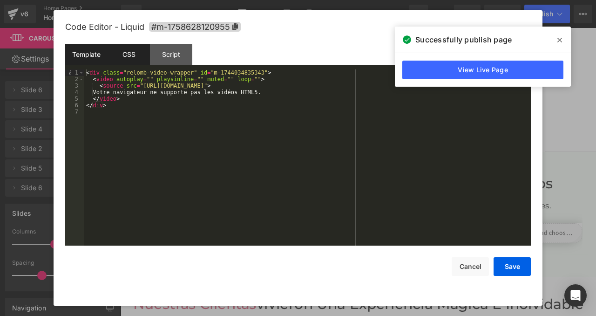
click at [130, 59] on div "CSS" at bounding box center [129, 54] width 42 height 21
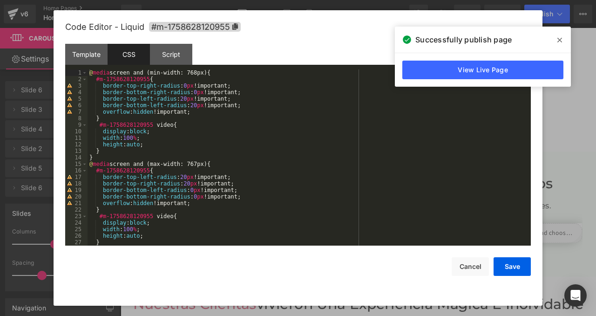
click at [187, 87] on div "@ media screen and (min-width: 768px) { #m-1758628120955 { border-top-right-rad…" at bounding box center [308, 163] width 440 height 189
click at [198, 93] on div "@ media screen and (min-width: 768px) { #m-1758628120955 { border-top-right-rad…" at bounding box center [308, 163] width 440 height 189
click at [195, 190] on div "@ media screen and (min-width: 768px) { #m-1758628120955 { border-top-right-rad…" at bounding box center [308, 163] width 440 height 189
click at [197, 195] on div "@ media screen and (min-width: 768px) { #m-1758628120955 { border-top-right-rad…" at bounding box center [308, 163] width 440 height 189
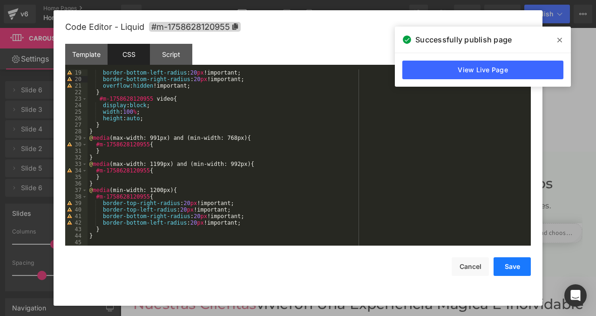
click at [518, 267] on button "Save" at bounding box center [512, 266] width 37 height 19
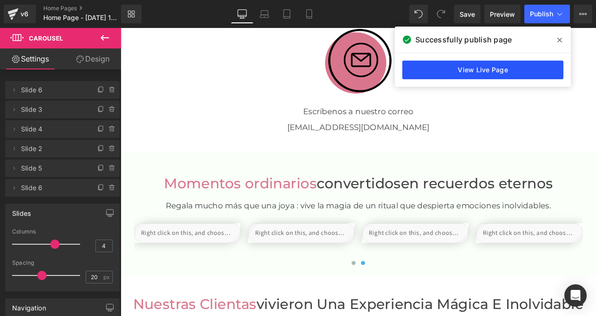
click at [505, 68] on link "View Live Page" at bounding box center [483, 70] width 161 height 19
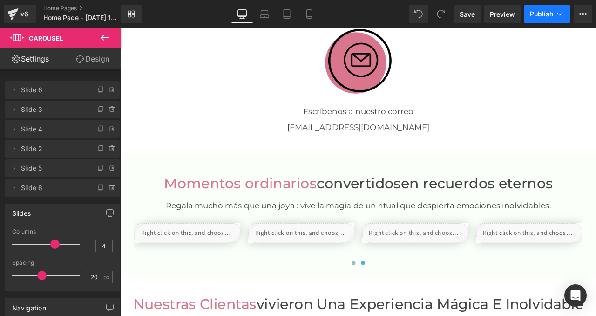
click at [547, 12] on span "Publish" at bounding box center [541, 13] width 23 height 7
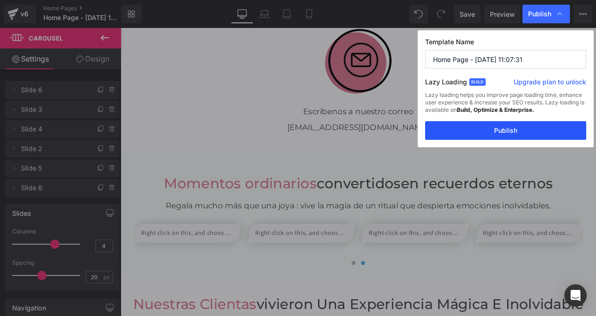
click at [506, 129] on button "Publish" at bounding box center [505, 130] width 161 height 19
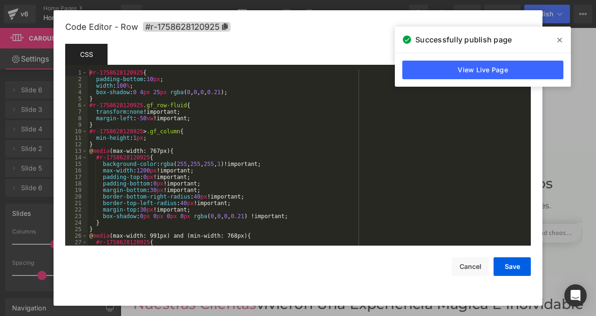
click at [158, 0] on div "Row You are previewing how the will restyle your page. You can not edit Element…" at bounding box center [298, 0] width 596 height 0
click at [201, 196] on div "#r-1758628120925 { padding-bottom : 10 px ; width : 100 % ; box-shadow : 0 4 px…" at bounding box center [308, 163] width 440 height 189
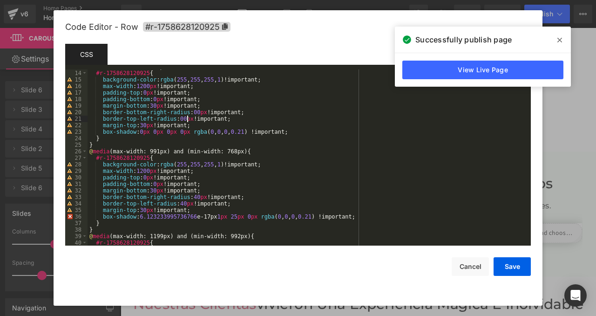
scroll to position [84, 0]
click at [204, 195] on div "@ media (max-width: 767px) { #r-1758628120925 { background-color : rgba ( 255 ,…" at bounding box center [308, 157] width 440 height 189
click at [189, 202] on div "@ media (max-width: 767px) { #r-1758628120925 { background-color : rgba ( 255 ,…" at bounding box center [308, 157] width 440 height 189
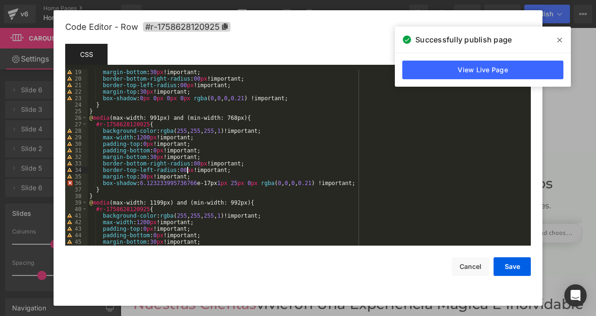
scroll to position [159, 0]
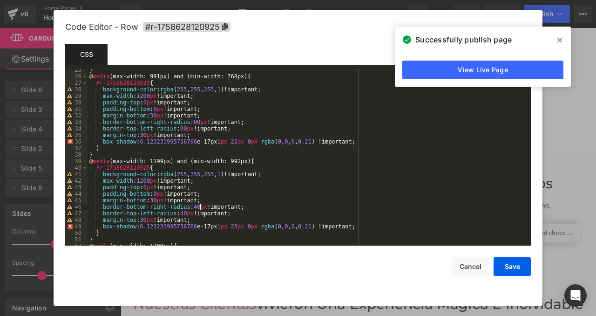
click at [201, 207] on div "} @ media (max-width: 991px) and (min-width: 768px) { #r-1758628120925 { backgr…" at bounding box center [308, 161] width 440 height 189
click at [187, 212] on div "} @ media (max-width: 991px) and (min-width: 768px) { #r-1758628120925 { backgr…" at bounding box center [308, 161] width 440 height 189
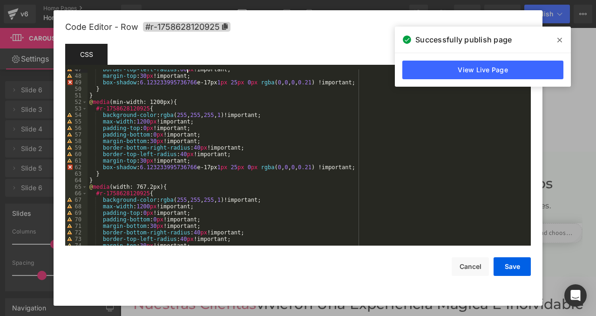
scroll to position [302, 0]
click at [201, 150] on div "border-top-left-radius : 00 px !important; margin-top : 30 px !important; box-s…" at bounding box center [308, 162] width 440 height 189
click at [187, 156] on div "border-top-left-radius : 00 px !important; margin-top : 30 px !important; box-s…" at bounding box center [308, 162] width 440 height 189
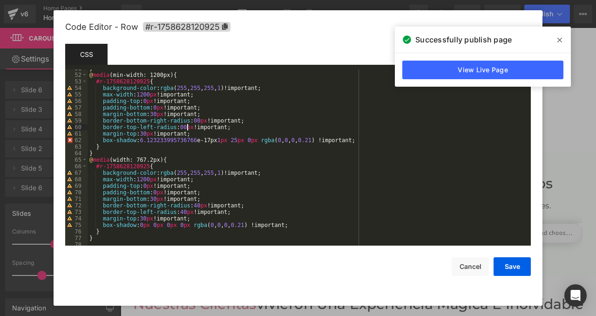
scroll to position [333, 0]
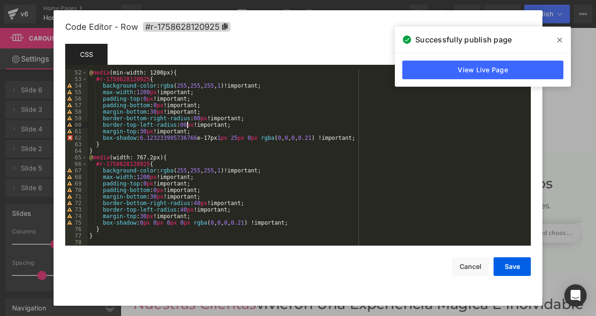
click at [200, 201] on div "@ media (min-width: 1200px) { #r-1758628120925 { background-color : rgba ( 255 …" at bounding box center [308, 163] width 440 height 189
click at [187, 210] on div "@ media (min-width: 1200px) { #r-1758628120925 { background-color : rgba ( 255 …" at bounding box center [308, 163] width 440 height 189
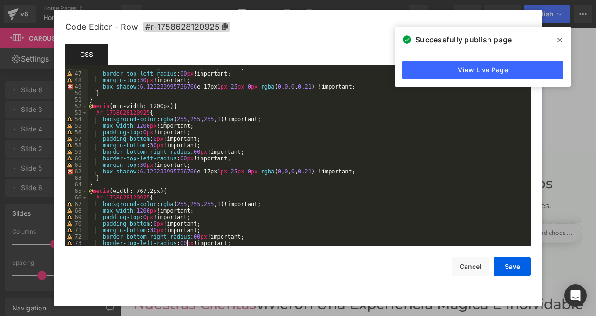
scroll to position [299, 0]
click at [519, 267] on button "Save" at bounding box center [512, 266] width 37 height 19
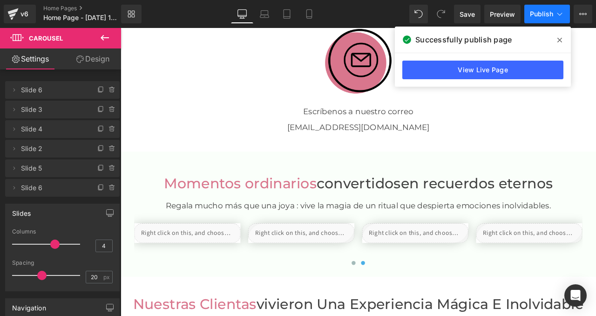
click at [542, 16] on span "Publish" at bounding box center [541, 13] width 23 height 7
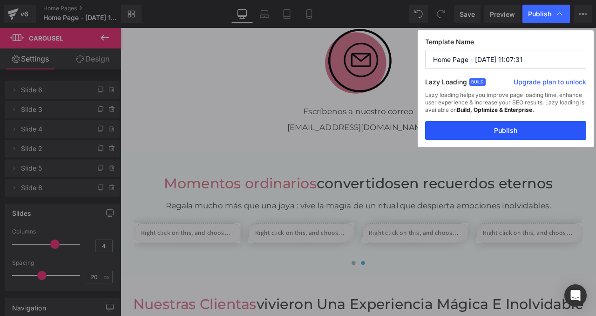
click at [507, 129] on button "Publish" at bounding box center [505, 130] width 161 height 19
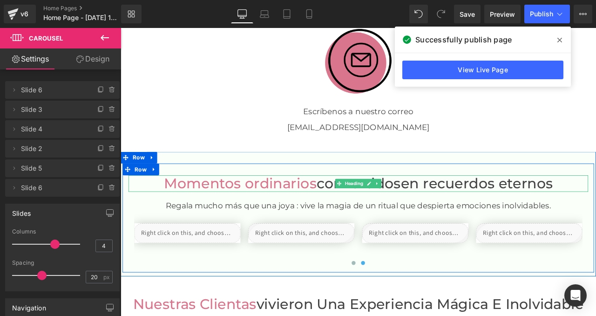
scroll to position [1572, 0]
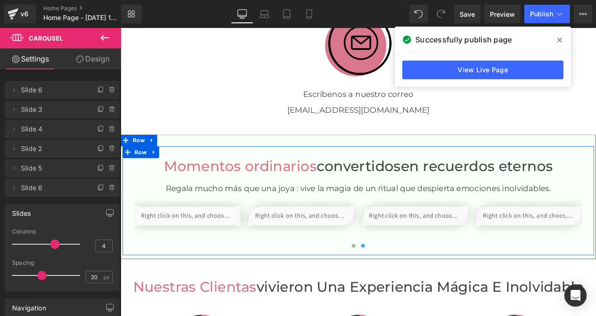
click at [191, 256] on div "Liquid" at bounding box center [200, 250] width 126 height 23
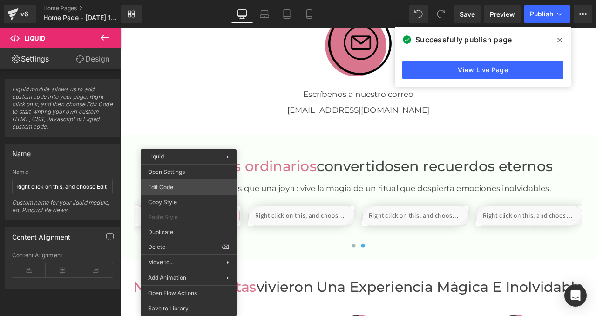
click at [176, 0] on div "Row You are previewing how the will restyle your page. You can not edit Element…" at bounding box center [298, 0] width 596 height 0
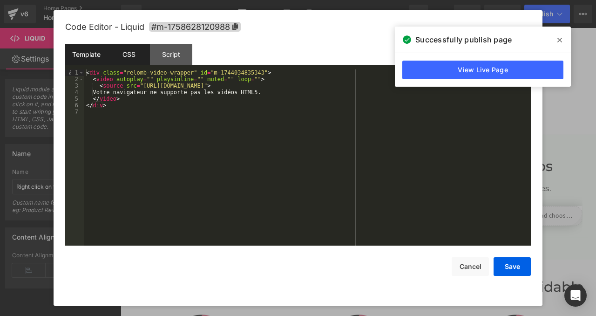
click at [125, 62] on div "CSS" at bounding box center [129, 54] width 42 height 21
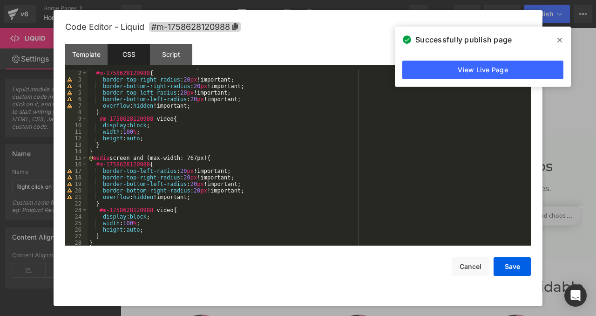
scroll to position [6, 0]
click at [484, 265] on button "Cancel" at bounding box center [470, 266] width 37 height 19
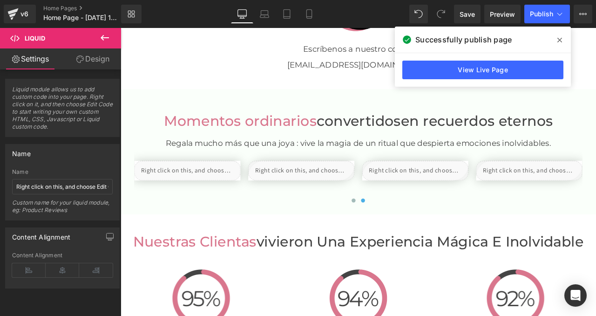
scroll to position [1567, 0]
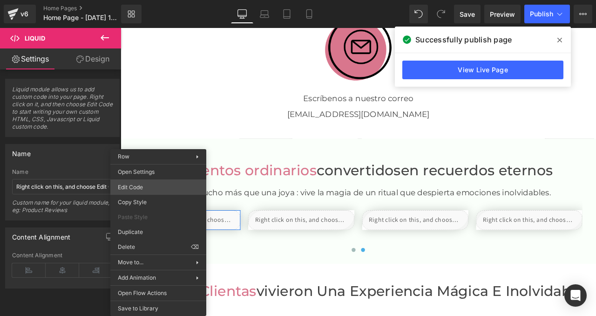
click at [152, 0] on div "Row You are previewing how the will restyle your page. You can not edit Element…" at bounding box center [298, 0] width 596 height 0
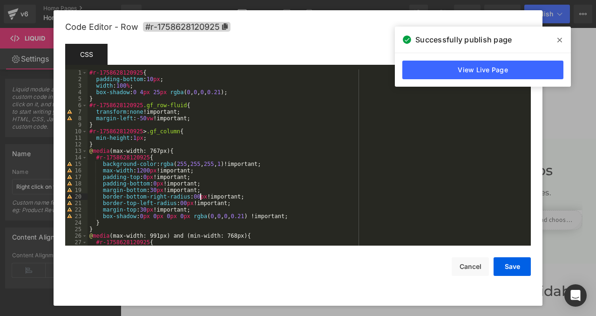
click at [199, 196] on div "#r-1758628120925 { padding-bottom : 10 px ; width : 100 % ; box-shadow : 0 4 px…" at bounding box center [308, 163] width 440 height 189
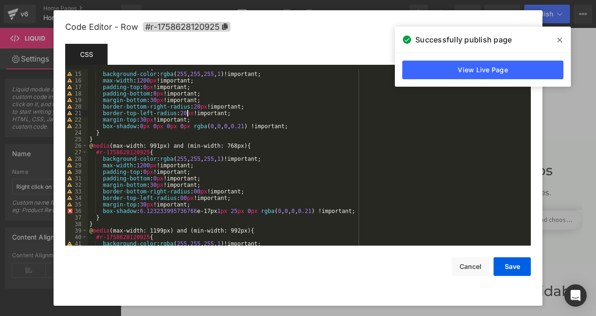
scroll to position [90, 0]
click at [200, 192] on div "#r-1758628120925 { background-color : rgba ( 255 , 255 , 255 , 1 )!important; m…" at bounding box center [308, 158] width 440 height 189
click at [189, 199] on div "#r-1758628120925 { background-color : rgba ( 255 , 255 , 255 , 1 )!important; m…" at bounding box center [308, 158] width 440 height 189
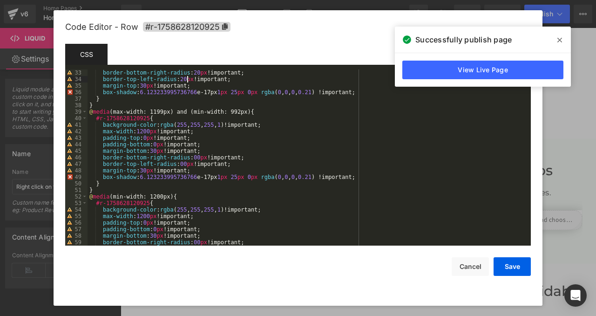
scroll to position [221, 0]
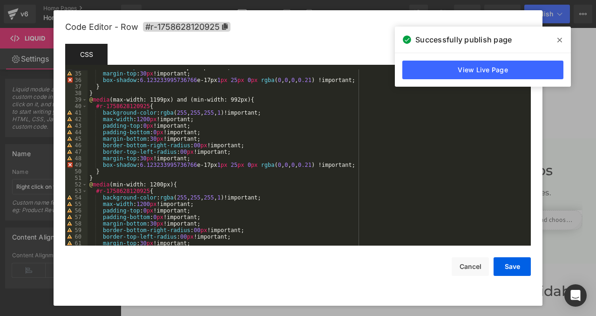
click at [200, 144] on div "border-top-left-radius : 20 px !important; margin-top : 30 px !important; box-s…" at bounding box center [308, 158] width 440 height 189
click at [186, 150] on div "border-top-left-radius : 20 px !important; margin-top : 30 px !important; box-s…" at bounding box center [308, 158] width 440 height 189
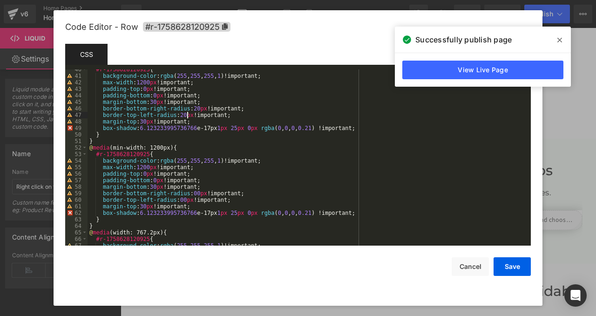
scroll to position [258, 0]
click at [199, 192] on div "#r-1758628120925 { background-color : rgba ( 255 , 255 , 255 , 1 )!important; m…" at bounding box center [308, 160] width 440 height 189
click at [187, 198] on div "#r-1758628120925 { background-color : rgba ( 255 , 255 , 255 , 1 )!important; m…" at bounding box center [308, 160] width 440 height 189
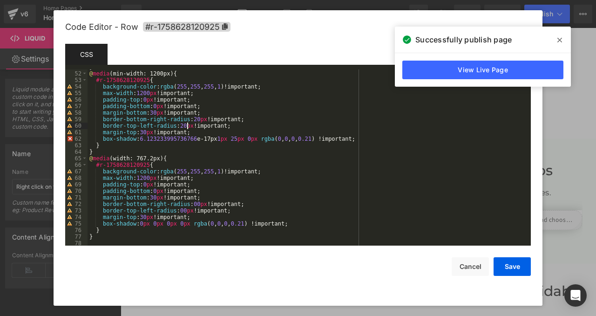
scroll to position [333, 0]
click at [200, 202] on div "@ media (min-width: 1200px) { #r-1758628120925 { background-color : rgba ( 255 …" at bounding box center [308, 163] width 440 height 189
click at [187, 212] on div "@ media (min-width: 1200px) { #r-1758628120925 { background-color : rgba ( 255 …" at bounding box center [308, 163] width 440 height 189
click at [519, 265] on button "Save" at bounding box center [512, 266] width 37 height 19
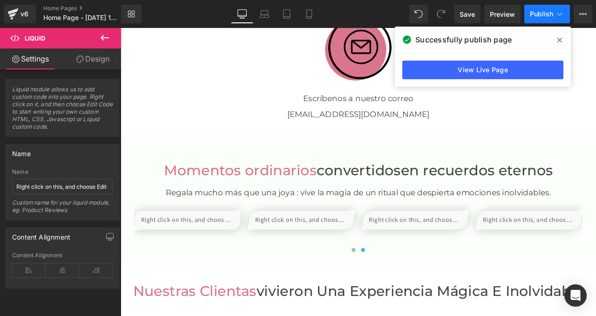
click at [532, 15] on span "Publish" at bounding box center [541, 13] width 23 height 7
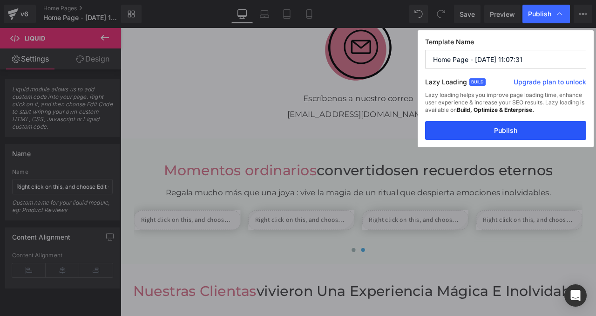
click at [489, 128] on button "Publish" at bounding box center [505, 130] width 161 height 19
